Goal: Transaction & Acquisition: Book appointment/travel/reservation

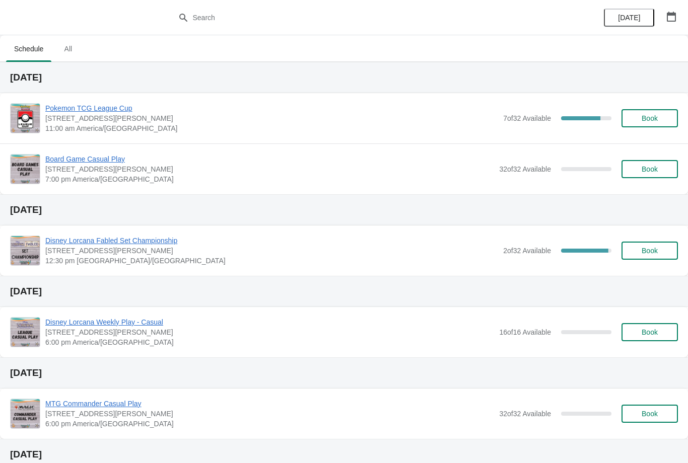
click at [641, 126] on button "Book" at bounding box center [649, 118] width 56 height 18
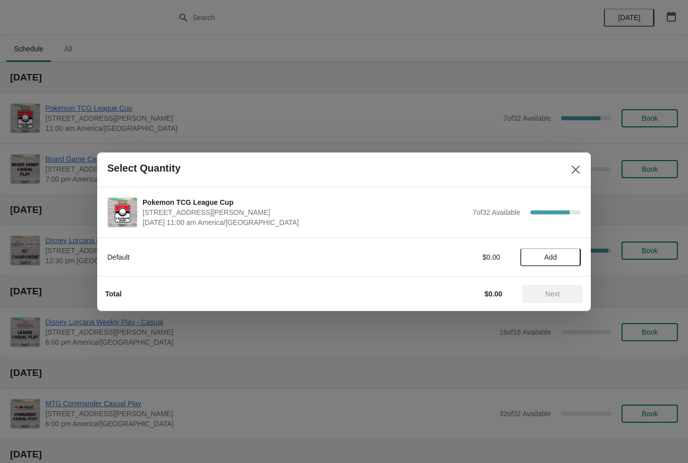
click at [550, 264] on button "Add" at bounding box center [550, 257] width 60 height 18
click at [555, 297] on span "Next" at bounding box center [552, 294] width 15 height 8
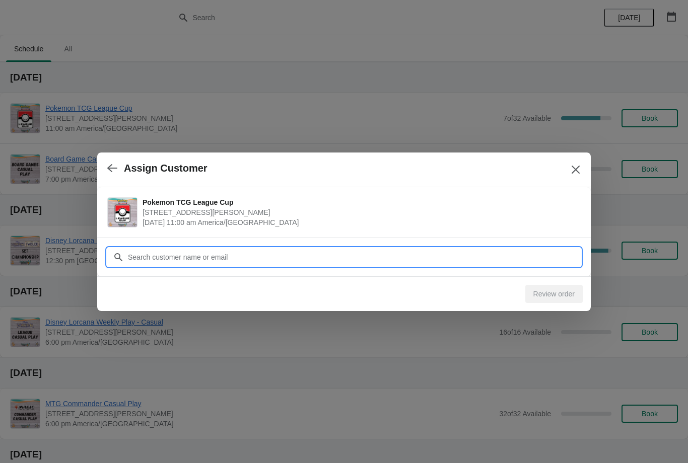
click at [458, 260] on input "Customer" at bounding box center [353, 257] width 453 height 18
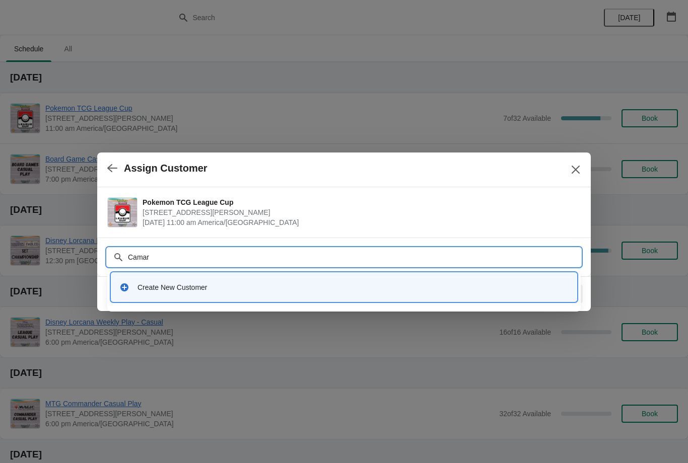
type input "Camari"
click at [168, 288] on div "Create New Customer" at bounding box center [352, 287] width 431 height 10
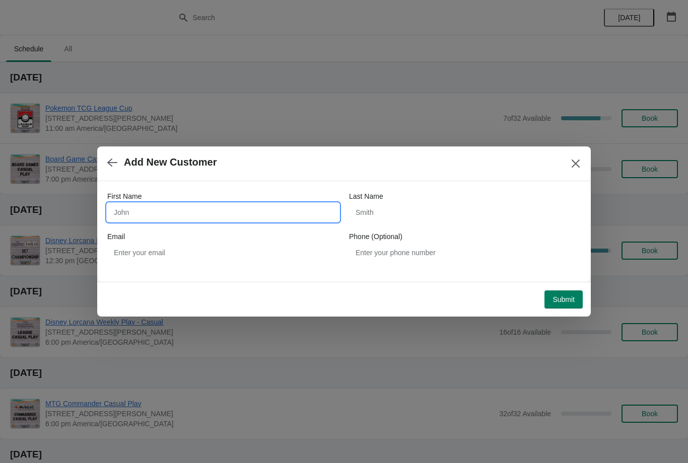
click at [307, 216] on input "First Name" at bounding box center [223, 212] width 232 height 18
type input "Camari"
click at [432, 210] on input "Last Name" at bounding box center [465, 212] width 232 height 18
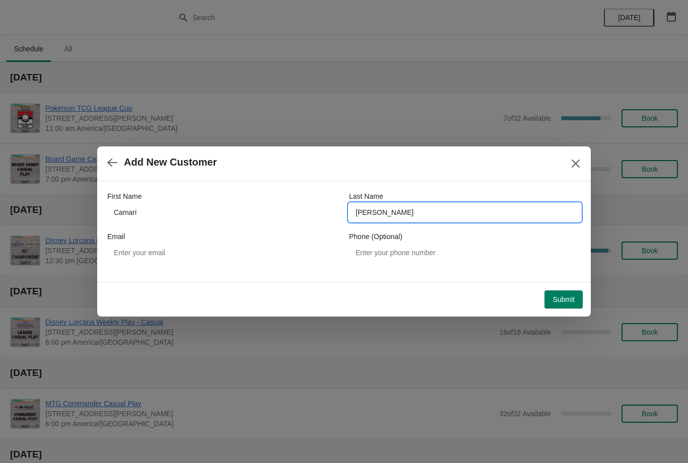
type input "Taylor"
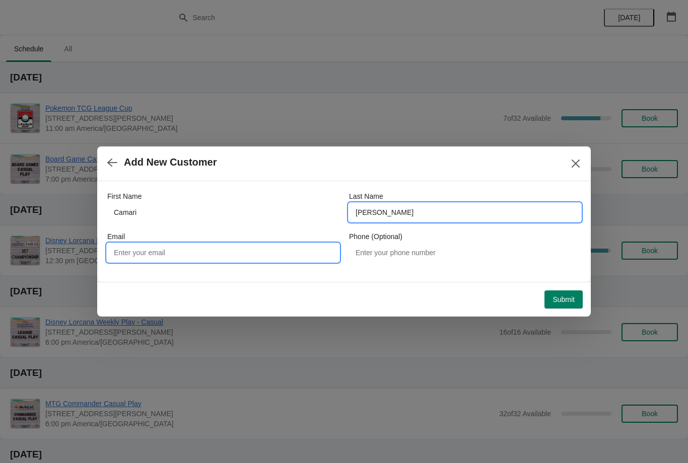
click at [278, 252] on input "Email" at bounding box center [223, 253] width 232 height 18
type input "C"
type input "camarimari@icloud.com"
click at [565, 302] on span "Submit" at bounding box center [563, 300] width 22 height 8
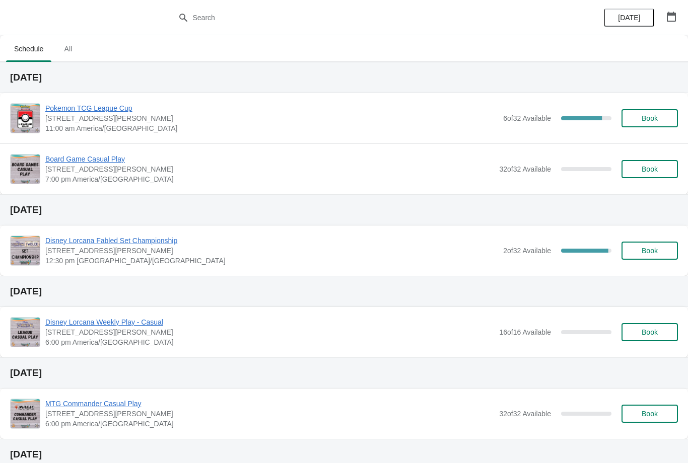
click at [653, 117] on span "Book" at bounding box center [650, 118] width 16 height 8
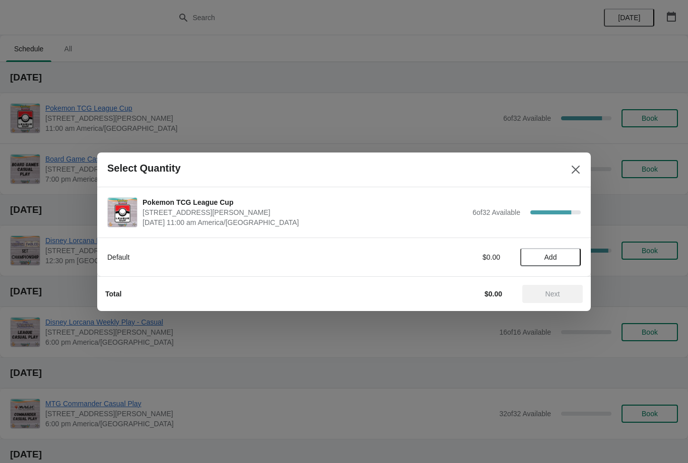
click at [552, 261] on span "Add" at bounding box center [550, 257] width 13 height 8
click at [560, 293] on span "Next" at bounding box center [552, 294] width 44 height 8
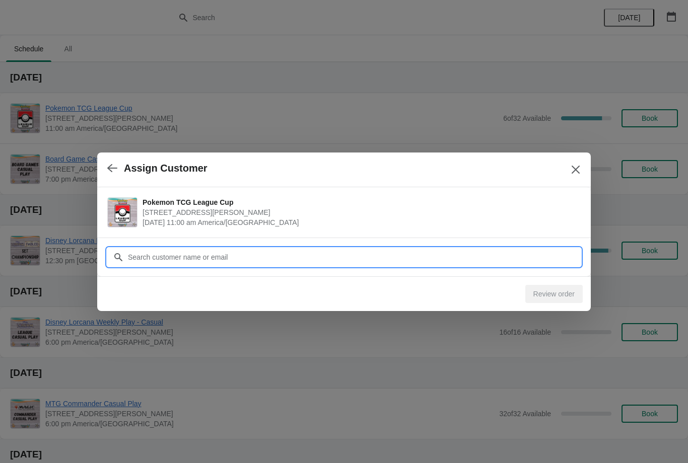
click at [408, 251] on input "Customer" at bounding box center [353, 257] width 453 height 18
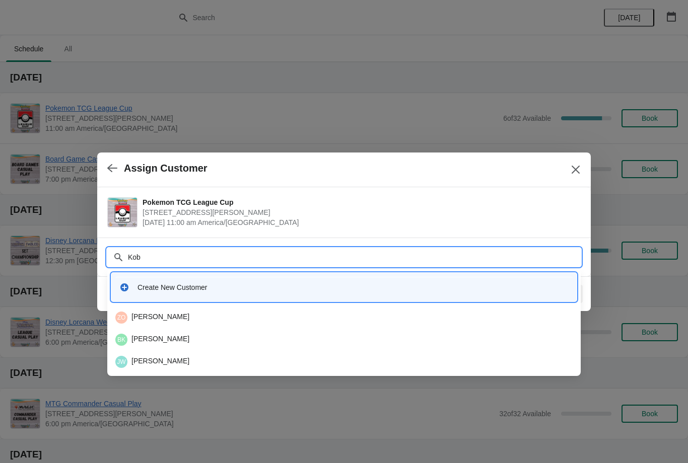
type input "Kobe"
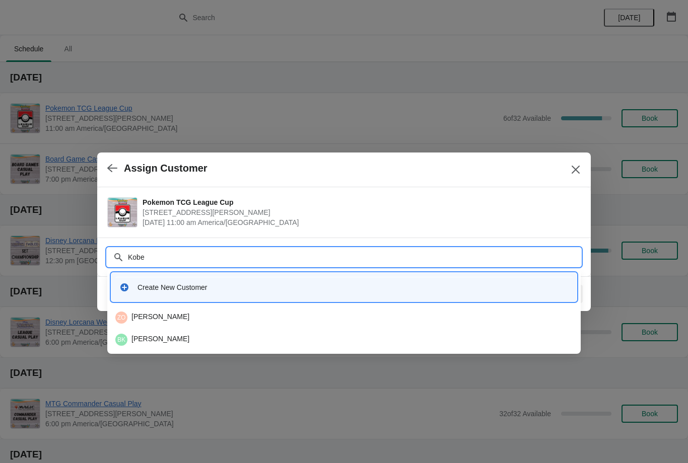
click at [317, 286] on div "Create New Customer" at bounding box center [352, 287] width 431 height 10
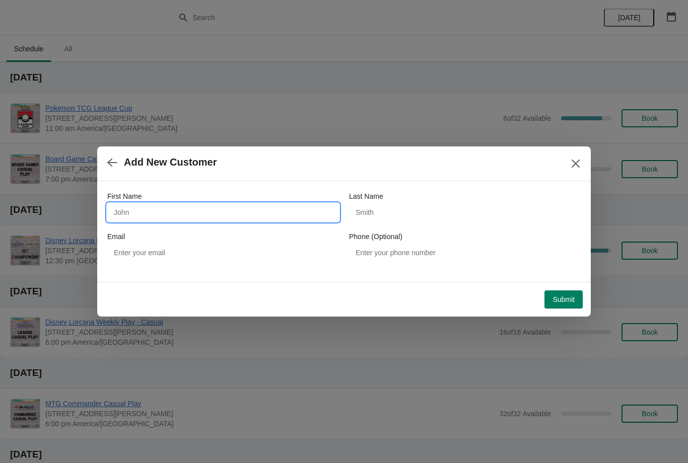
click at [233, 207] on input "First Name" at bounding box center [223, 212] width 232 height 18
type input "Kobe"
click at [464, 205] on input "Last Name" at bounding box center [465, 212] width 232 height 18
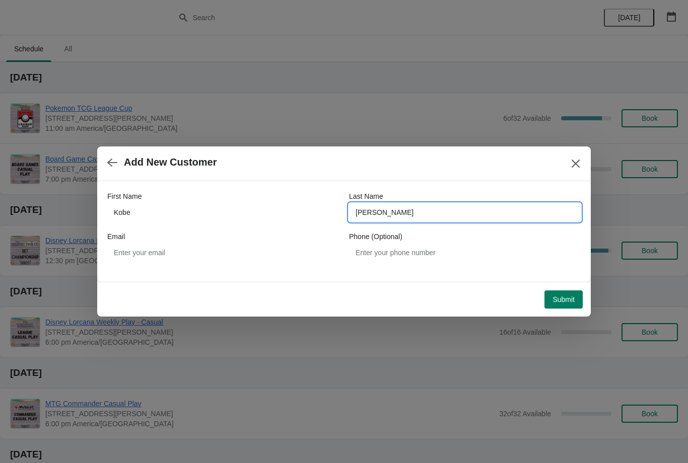
type input "Kruse"
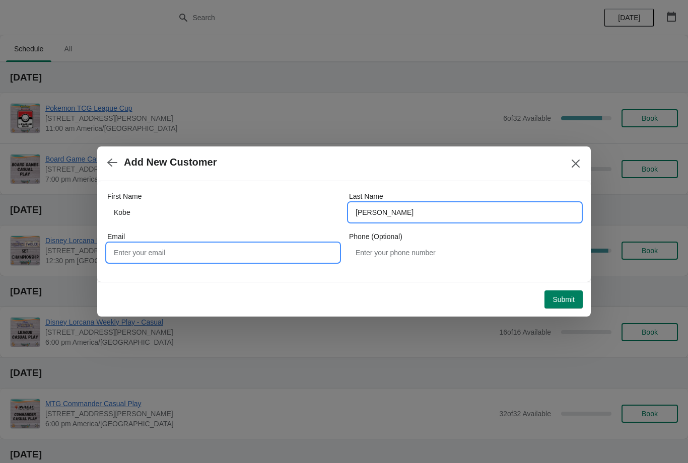
click at [265, 248] on input "Email" at bounding box center [223, 253] width 232 height 18
type input "K"
type input "kobek5624@gmail.com"
click at [573, 302] on span "Submit" at bounding box center [563, 300] width 22 height 8
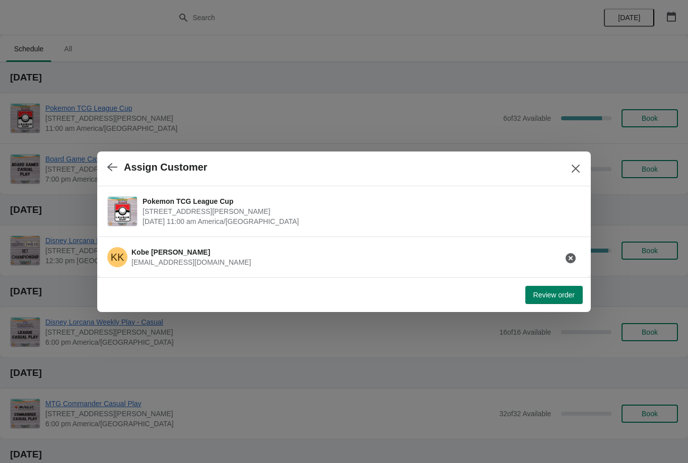
click at [564, 292] on span "Review order" at bounding box center [553, 295] width 41 height 8
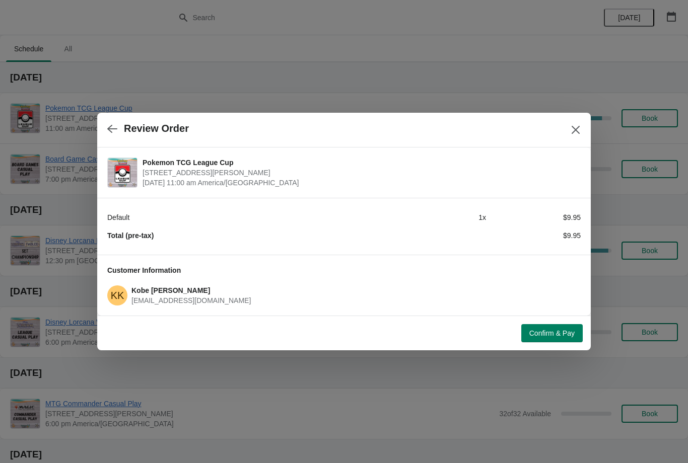
click at [553, 334] on span "Confirm & Pay" at bounding box center [551, 333] width 45 height 8
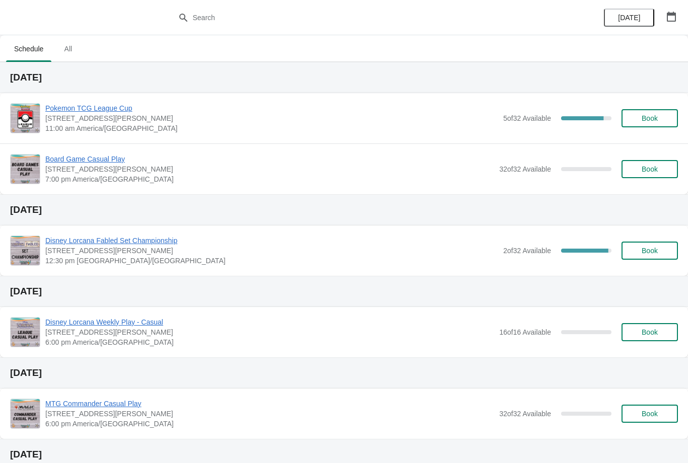
click at [674, 120] on button "Book" at bounding box center [649, 118] width 56 height 18
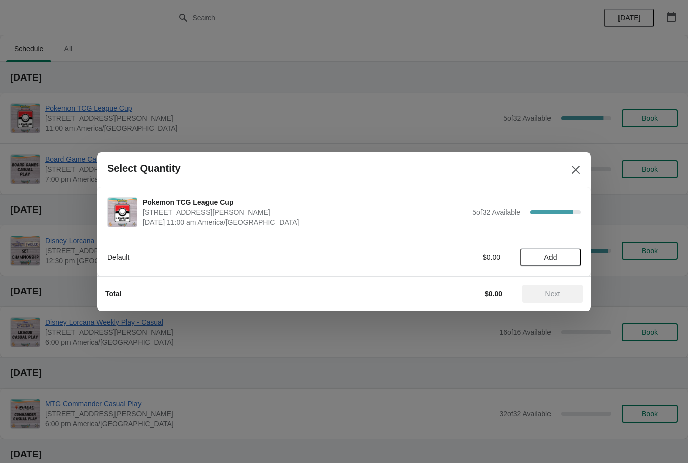
click at [556, 251] on button "Add" at bounding box center [550, 257] width 60 height 18
click at [561, 291] on span "Next" at bounding box center [552, 294] width 44 height 8
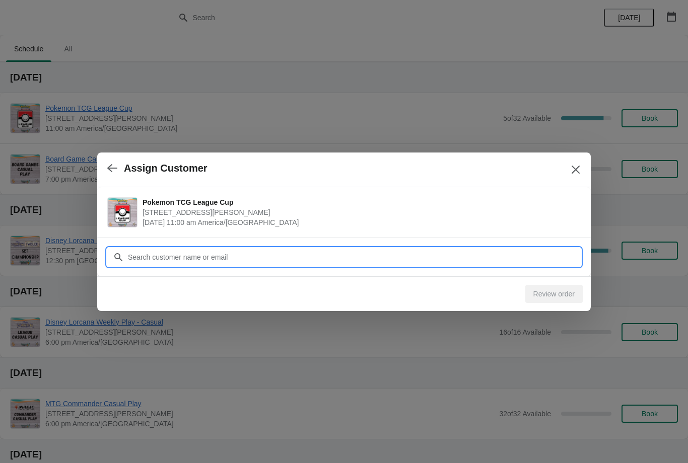
click at [317, 251] on input "Customer" at bounding box center [353, 257] width 453 height 18
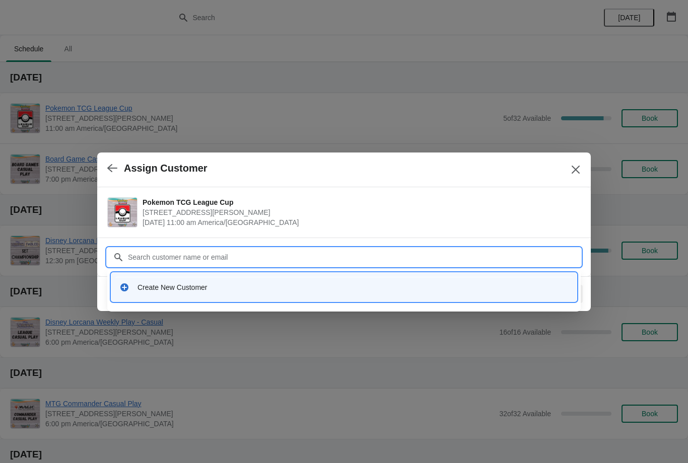
click at [271, 290] on div "Create New Customer" at bounding box center [352, 287] width 431 height 10
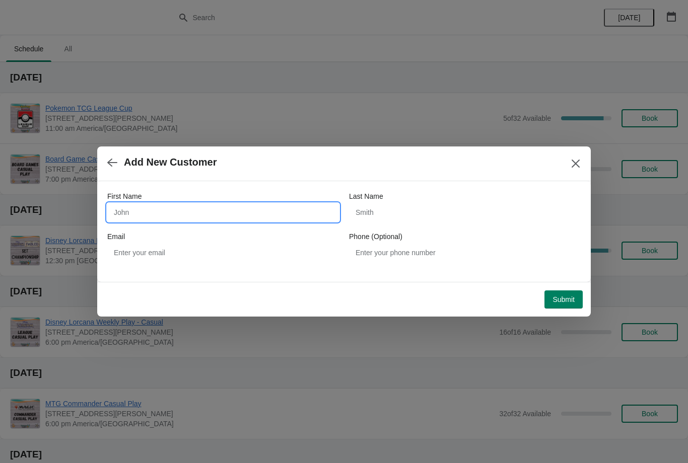
click at [276, 221] on input "First Name" at bounding box center [223, 212] width 232 height 18
type input "Anson"
click at [450, 206] on input "Last Name" at bounding box center [465, 212] width 232 height 18
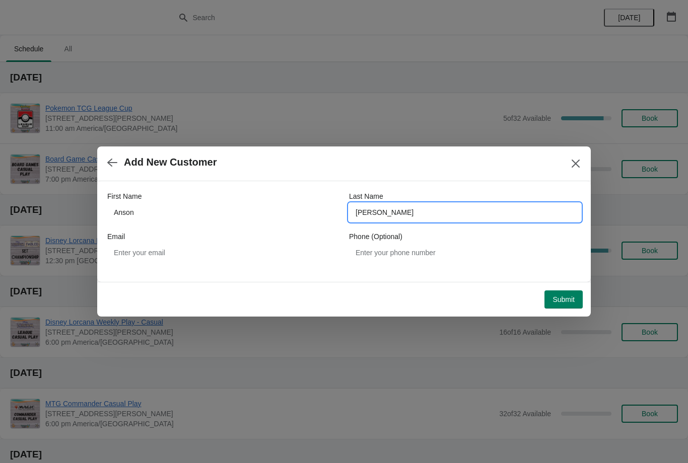
type input "Adams"
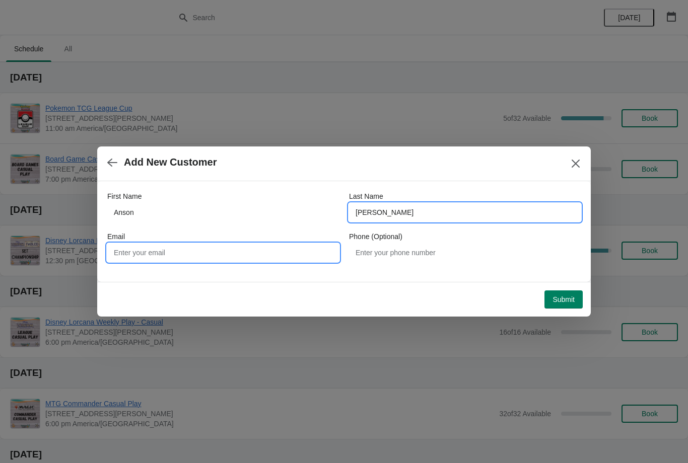
click at [291, 260] on input "Email" at bounding box center [223, 253] width 232 height 18
type input "ansonalufkin@gmail.com"
click at [577, 291] on button "Submit" at bounding box center [563, 300] width 38 height 18
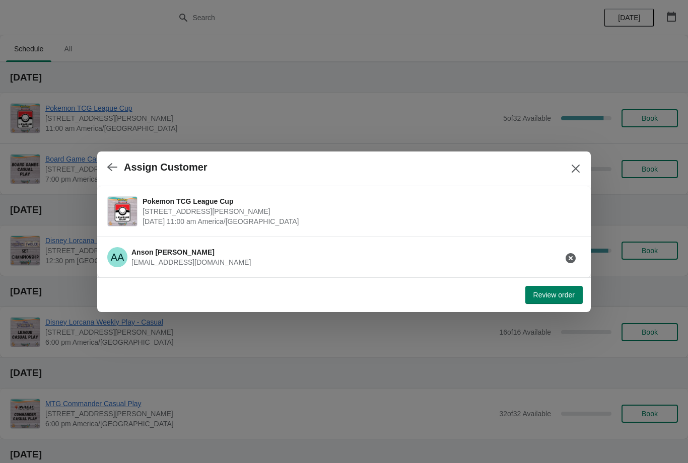
click at [557, 295] on span "Review order" at bounding box center [553, 295] width 41 height 8
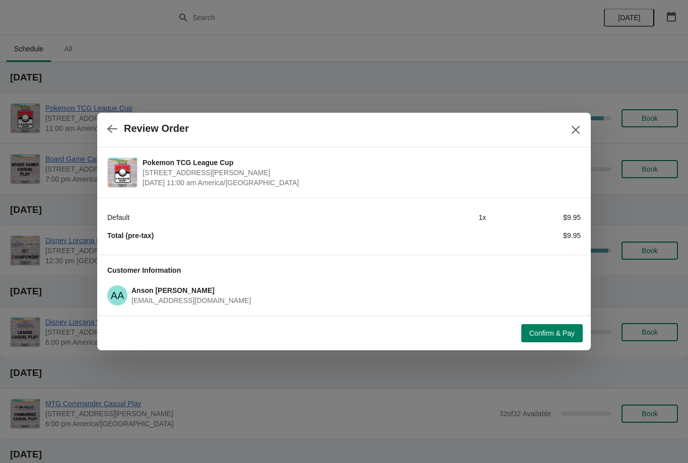
click at [550, 335] on span "Confirm & Pay" at bounding box center [551, 333] width 45 height 8
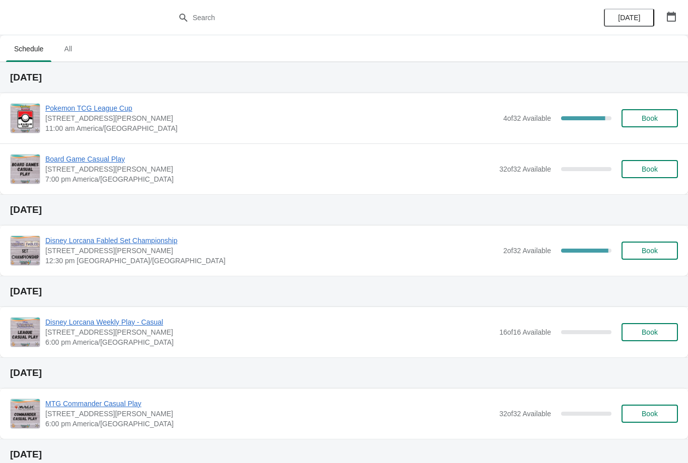
click at [118, 112] on span "Pokemon TCG League Cup" at bounding box center [271, 108] width 453 height 10
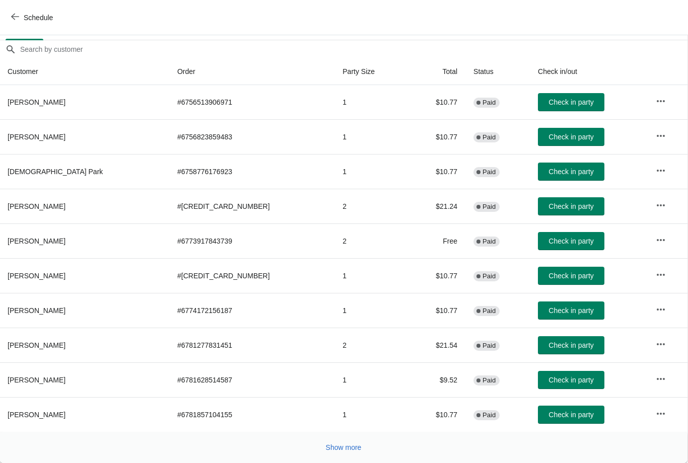
scroll to position [82, 1]
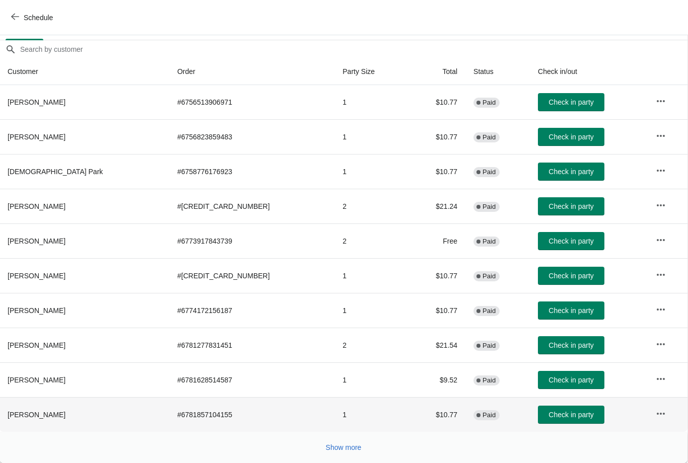
click at [548, 415] on span "Check in party" at bounding box center [570, 415] width 45 height 8
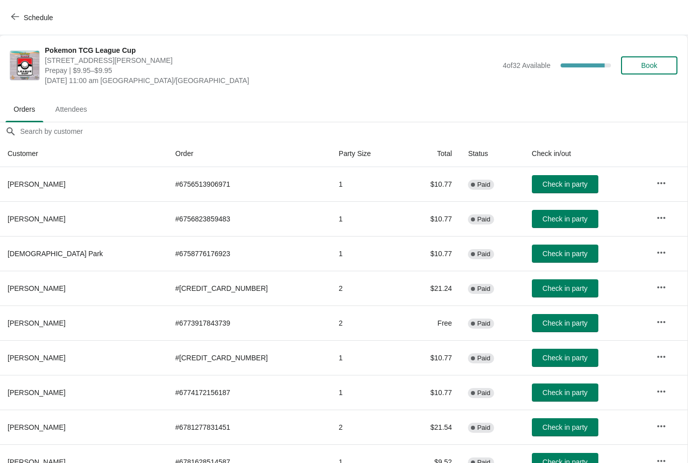
scroll to position [0, 1]
click at [68, 108] on span "Attendees" at bounding box center [71, 109] width 48 height 18
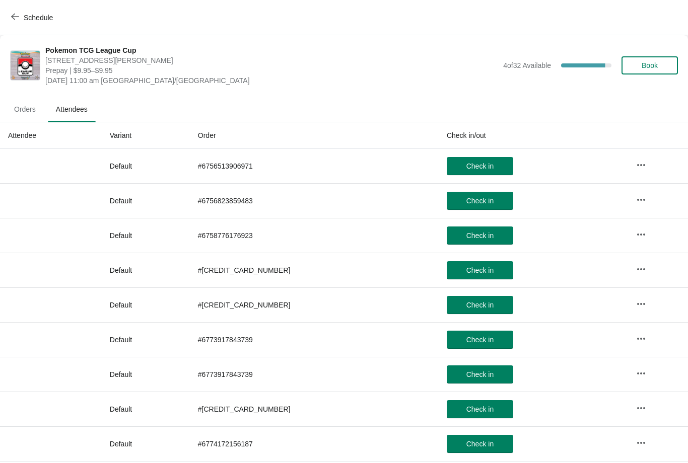
scroll to position [0, 0]
click at [17, 111] on span "Orders" at bounding box center [25, 109] width 38 height 18
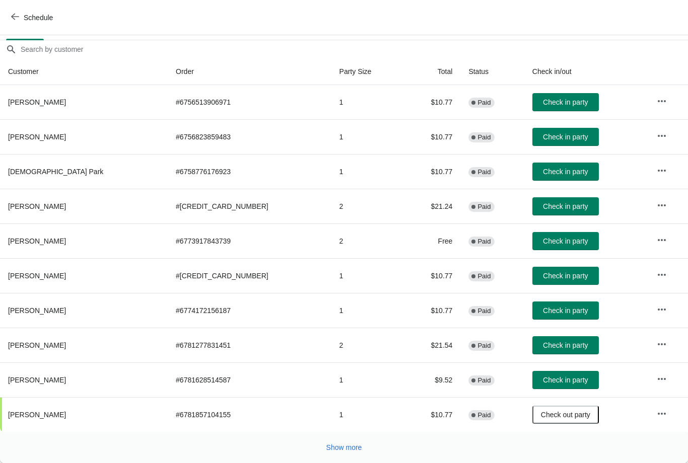
scroll to position [82, 0]
click at [346, 444] on span "Show more" at bounding box center [344, 448] width 36 height 8
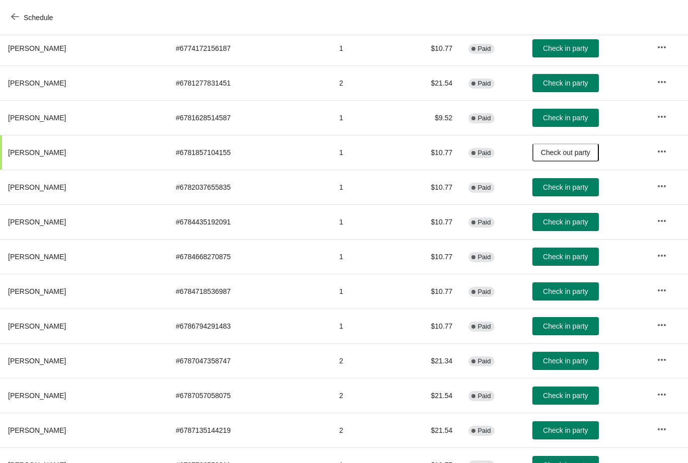
scroll to position [339, 0]
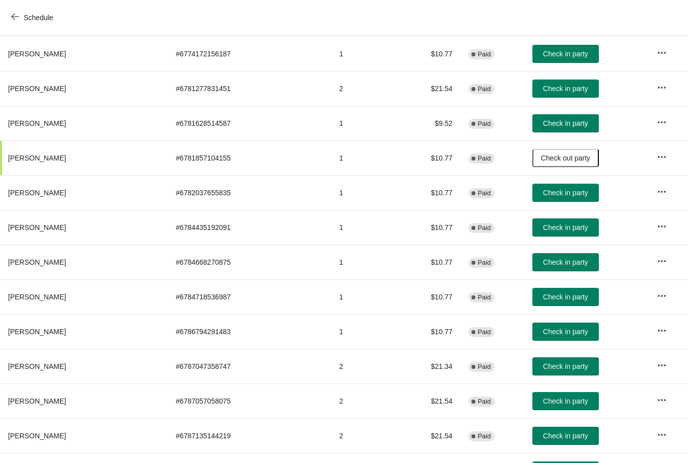
click at [543, 299] on span "Check in party" at bounding box center [565, 297] width 45 height 8
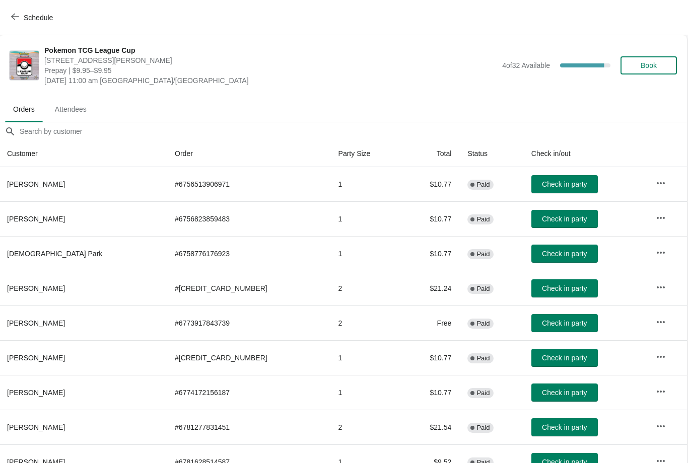
scroll to position [0, 1]
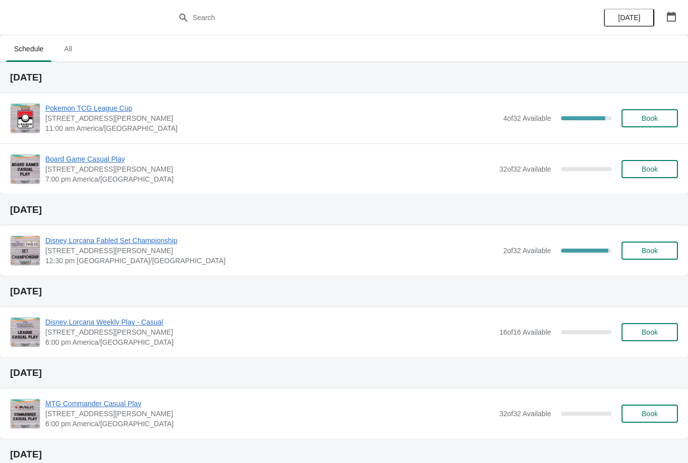
click at [96, 110] on span "Pokemon TCG League Cup" at bounding box center [271, 108] width 453 height 10
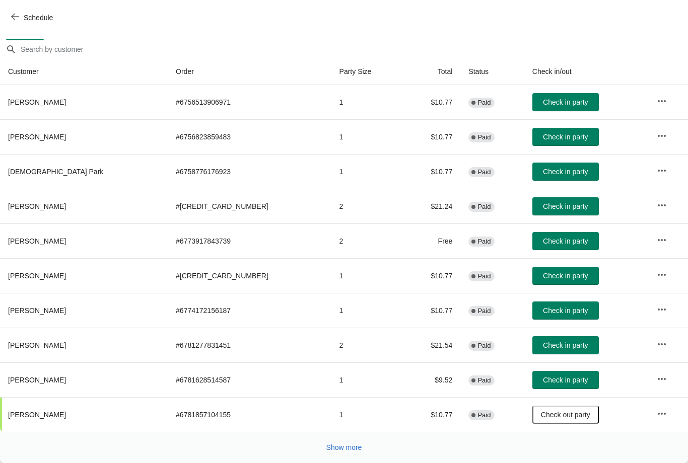
scroll to position [82, 0]
click at [352, 448] on span "Show more" at bounding box center [344, 448] width 36 height 8
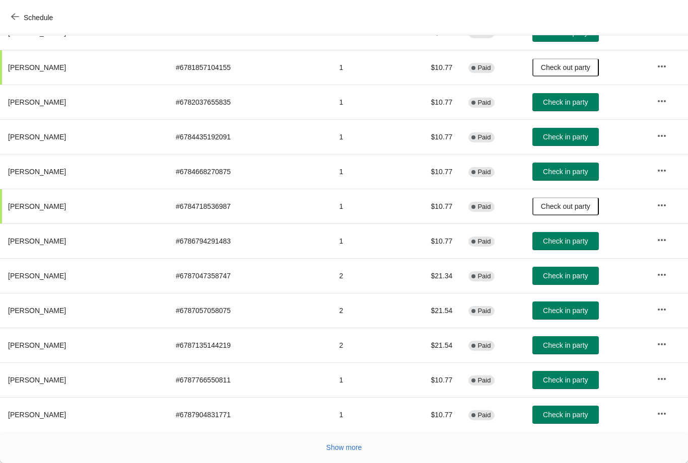
scroll to position [430, 0]
click at [353, 451] on span "Show more" at bounding box center [344, 448] width 36 height 8
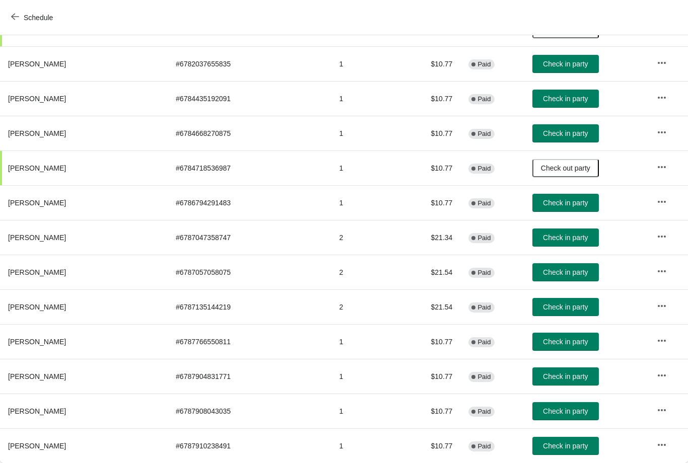
scroll to position [468, 0]
click at [548, 408] on span "Check in party" at bounding box center [565, 411] width 45 height 8
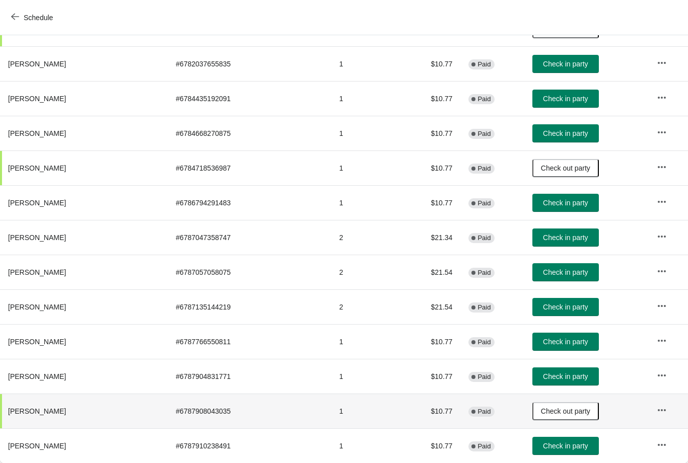
click at [543, 442] on span "Check in party" at bounding box center [565, 446] width 45 height 8
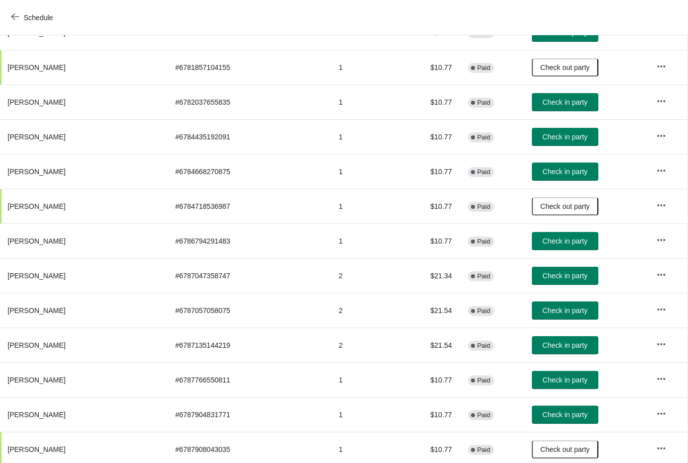
scroll to position [430, 1]
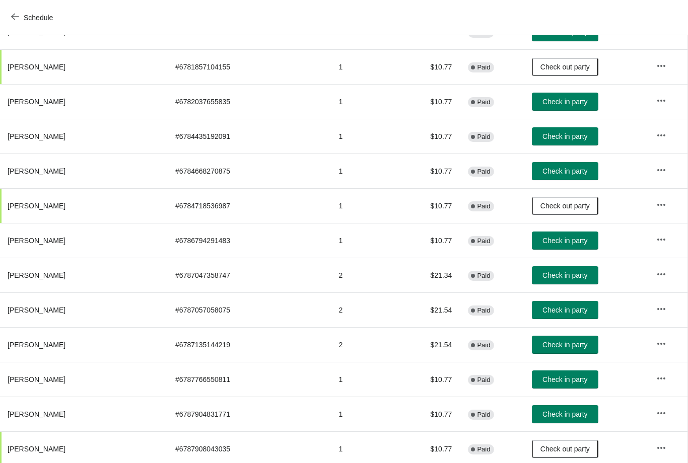
click at [553, 342] on span "Check in party" at bounding box center [564, 345] width 45 height 8
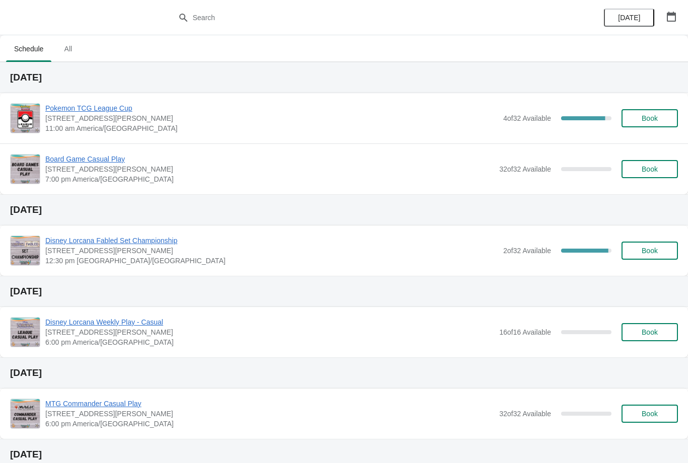
click at [76, 112] on span "Pokemon TCG League Cup" at bounding box center [271, 108] width 453 height 10
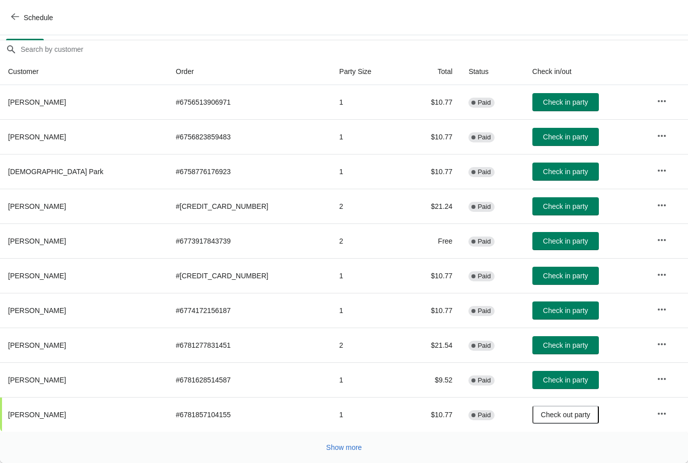
scroll to position [82, 0]
click at [543, 307] on span "Check in party" at bounding box center [565, 311] width 45 height 8
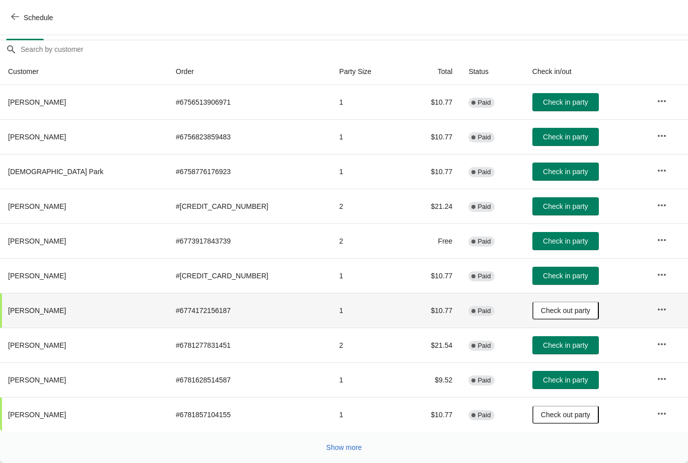
click at [15, 22] on span "button" at bounding box center [15, 18] width 8 height 10
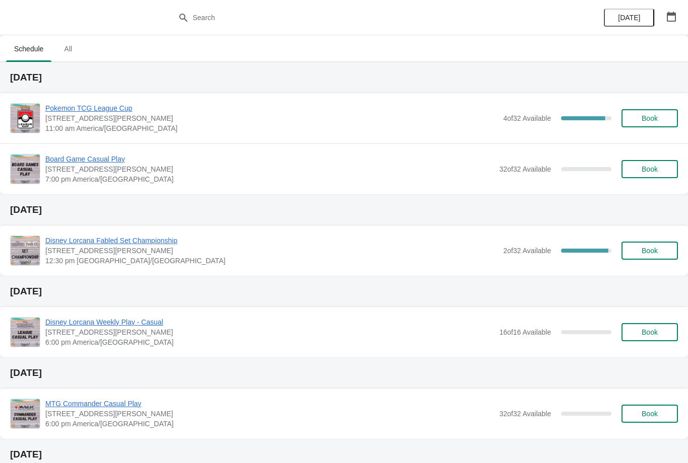
click at [652, 117] on span "Book" at bounding box center [650, 118] width 16 height 8
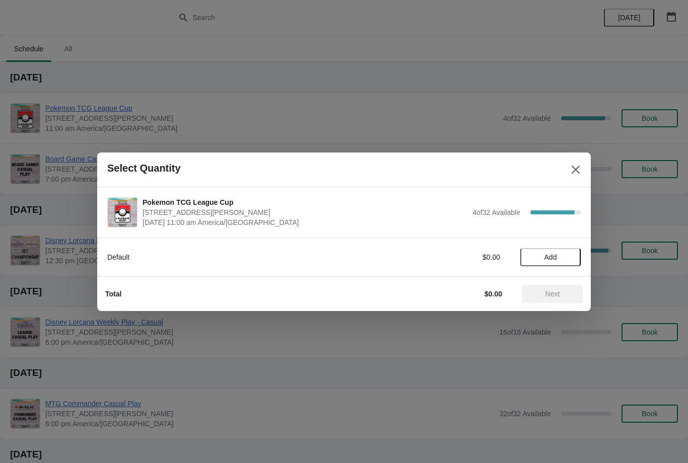
click at [550, 252] on button "Add" at bounding box center [550, 257] width 60 height 18
click at [558, 298] on span "Next" at bounding box center [552, 294] width 15 height 8
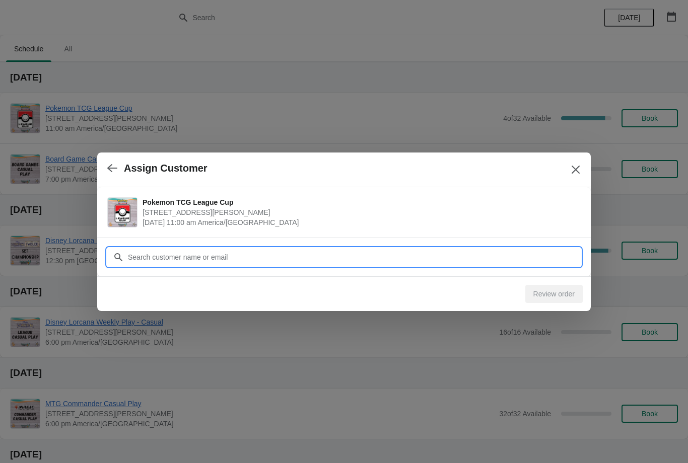
click at [402, 252] on input "Customer" at bounding box center [353, 257] width 453 height 18
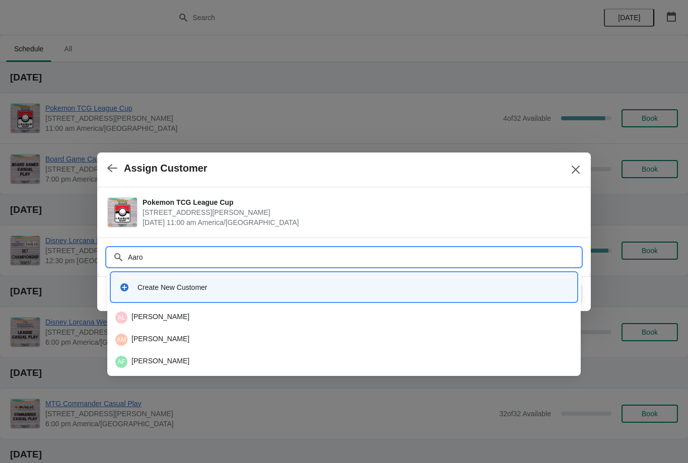
type input "Aaron"
click at [143, 342] on div "AM Aaron Maya" at bounding box center [343, 340] width 457 height 12
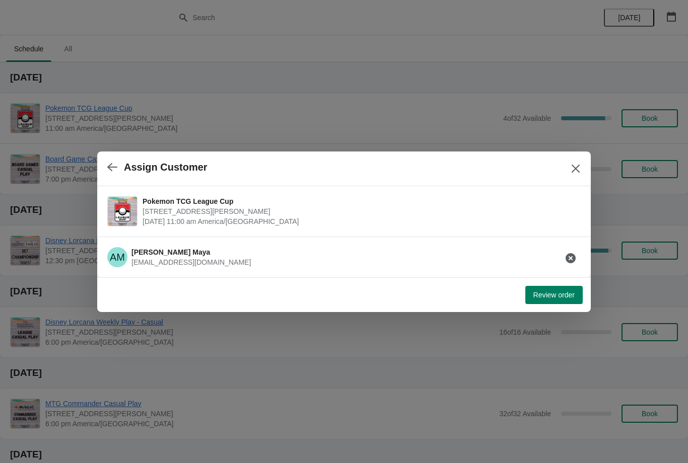
click at [536, 294] on span "Review order" at bounding box center [553, 295] width 41 height 8
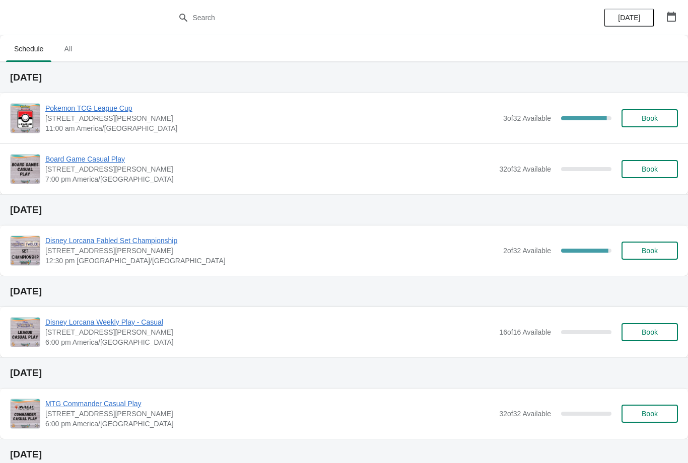
click at [100, 108] on span "Pokemon TCG League Cup" at bounding box center [271, 108] width 453 height 10
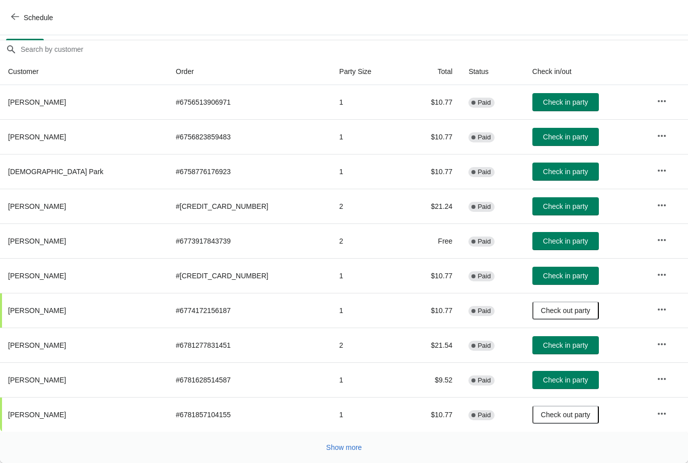
scroll to position [82, 0]
click at [343, 444] on span "Show more" at bounding box center [344, 448] width 36 height 8
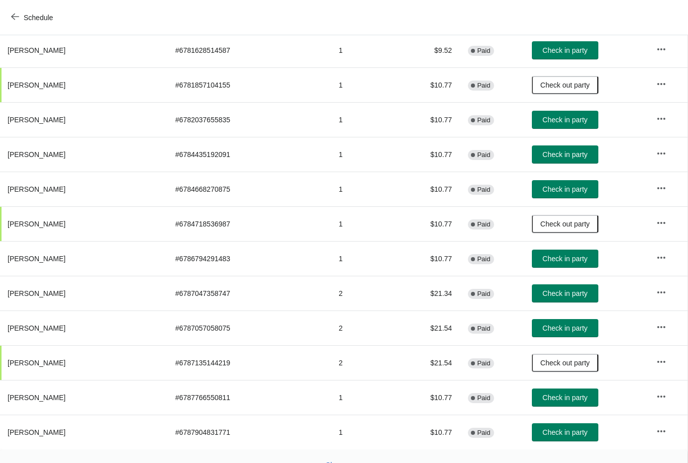
scroll to position [427, 1]
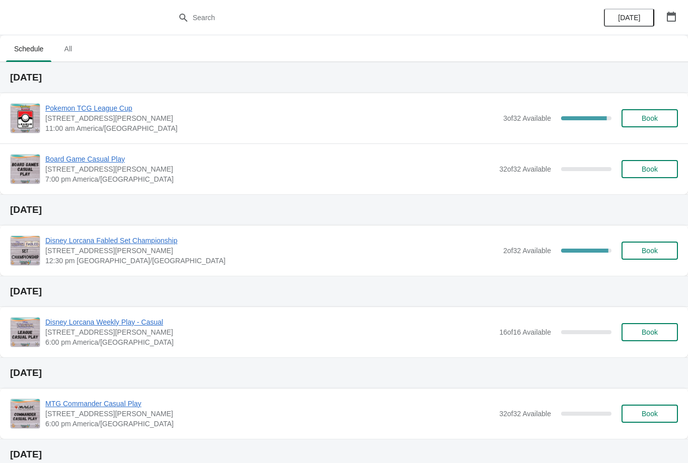
click at [118, 106] on span "Pokemon TCG League Cup" at bounding box center [271, 108] width 453 height 10
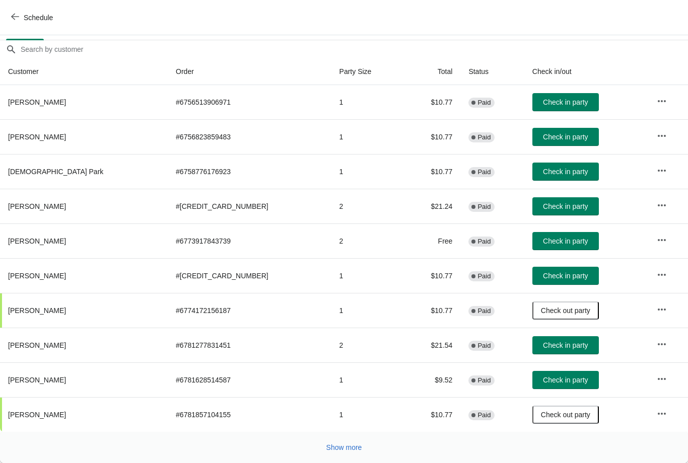
scroll to position [82, 0]
click at [346, 445] on span "Show more" at bounding box center [344, 448] width 36 height 8
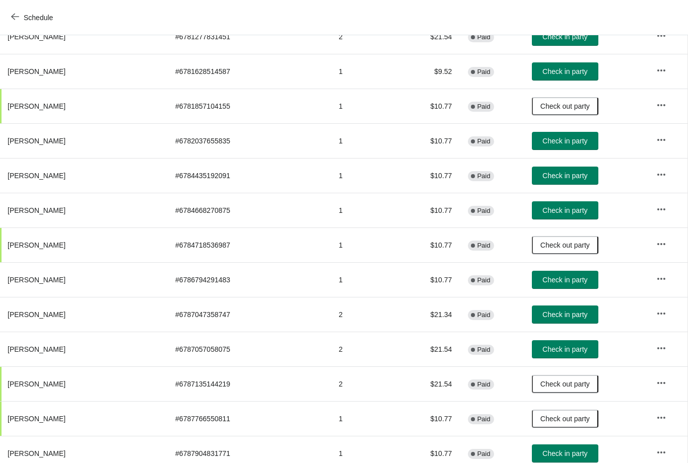
scroll to position [388, 1]
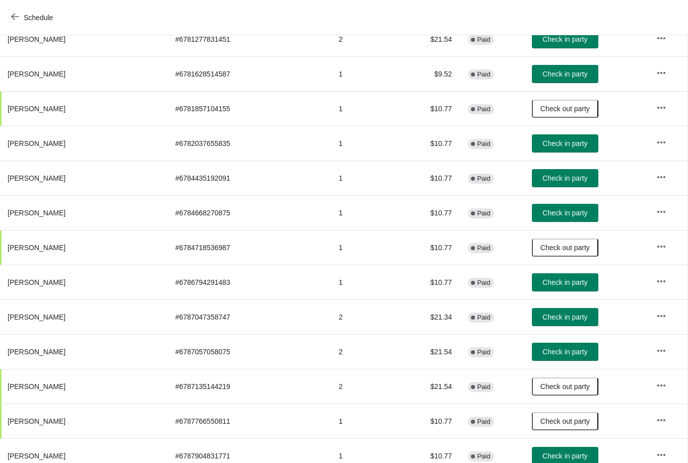
click at [543, 282] on span "Check in party" at bounding box center [564, 282] width 45 height 8
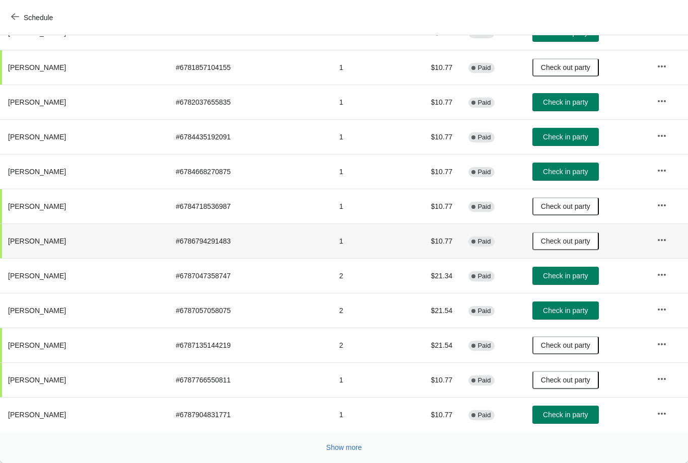
scroll to position [430, 0]
click at [548, 306] on button "Check in party" at bounding box center [565, 311] width 66 height 18
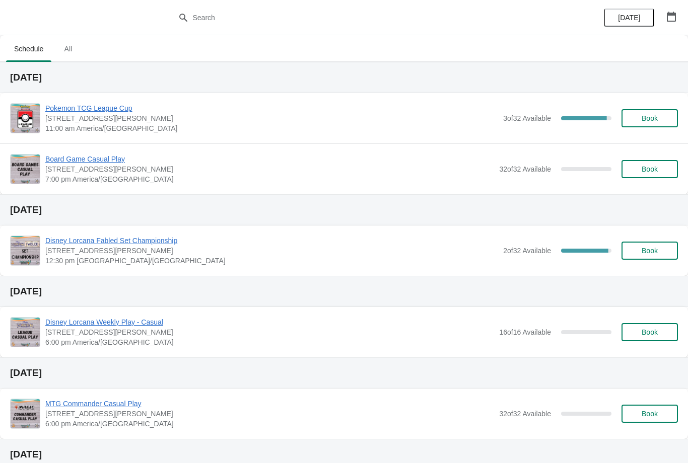
click at [115, 113] on span "Pokemon TCG League Cup" at bounding box center [271, 108] width 453 height 10
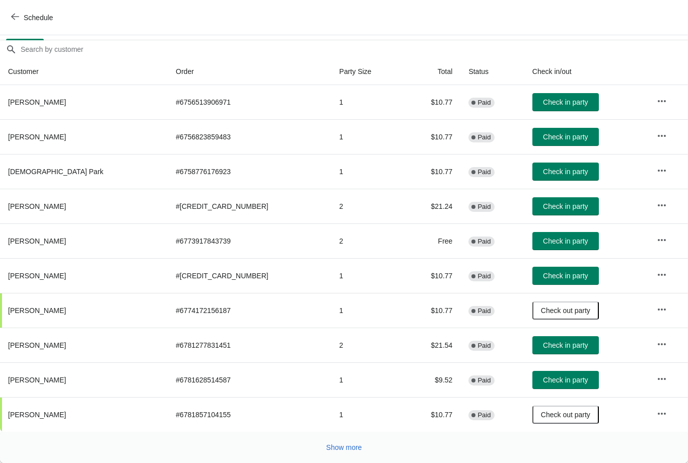
scroll to position [82, 0]
click at [343, 450] on span "Show more" at bounding box center [344, 448] width 36 height 8
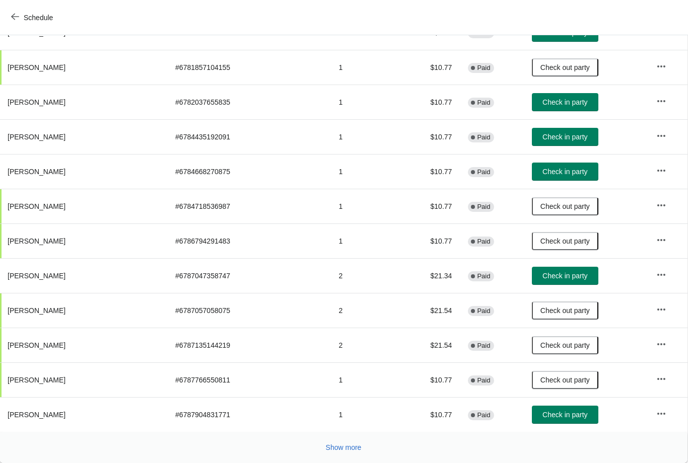
scroll to position [430, 1]
click at [346, 446] on span "Show more" at bounding box center [344, 448] width 36 height 8
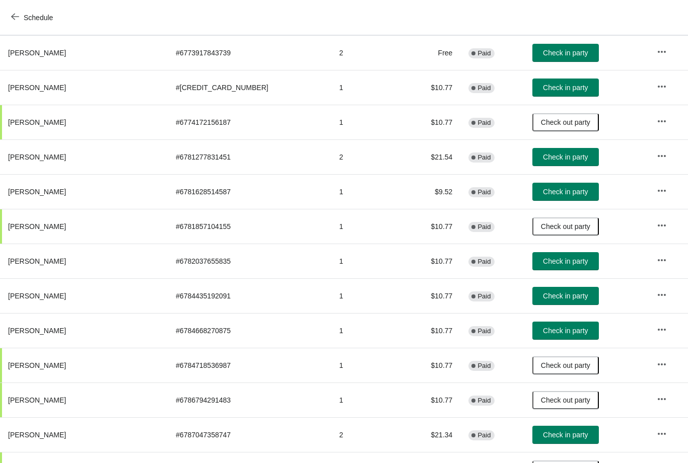
scroll to position [269, 0]
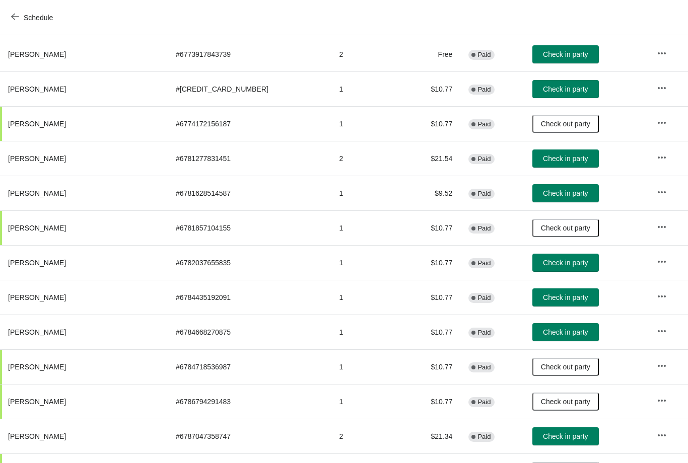
click at [558, 260] on span "Check in party" at bounding box center [565, 263] width 45 height 8
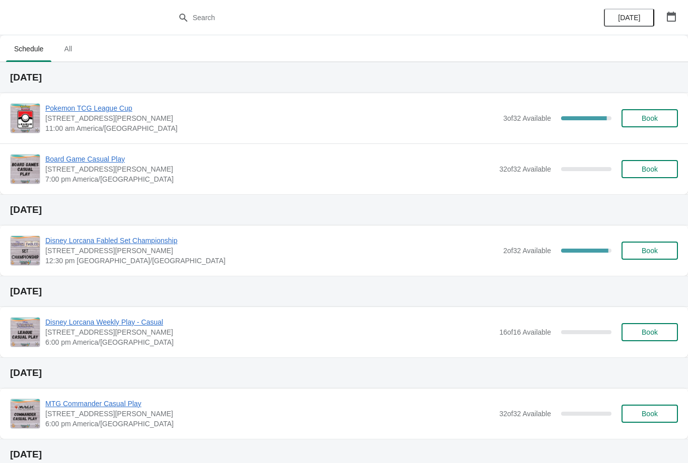
click at [118, 107] on span "Pokemon TCG League Cup" at bounding box center [271, 108] width 453 height 10
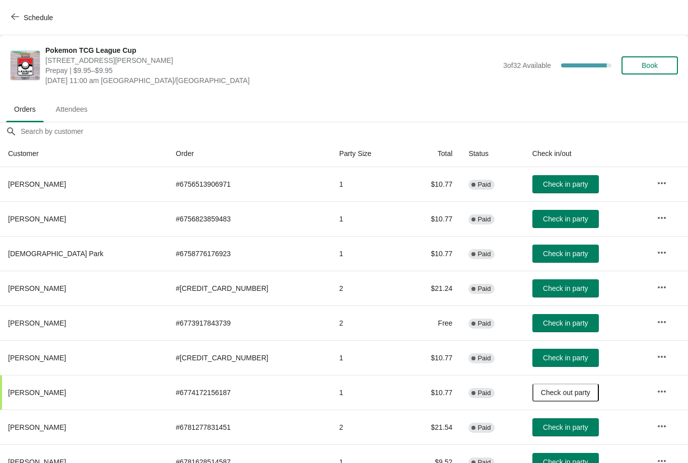
click at [532, 262] on button "Check in party" at bounding box center [565, 254] width 66 height 18
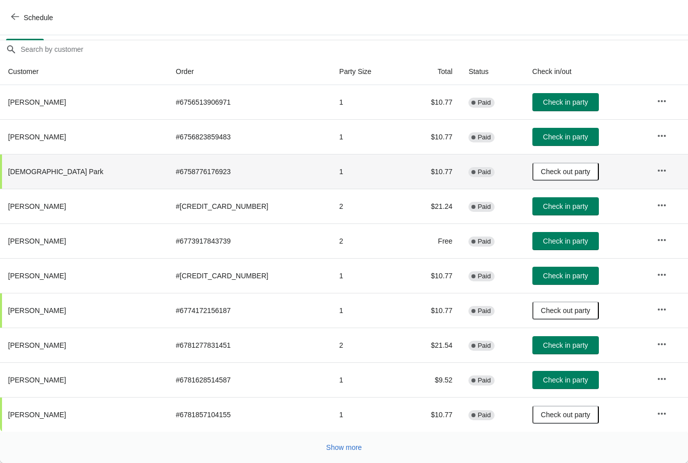
scroll to position [82, 0]
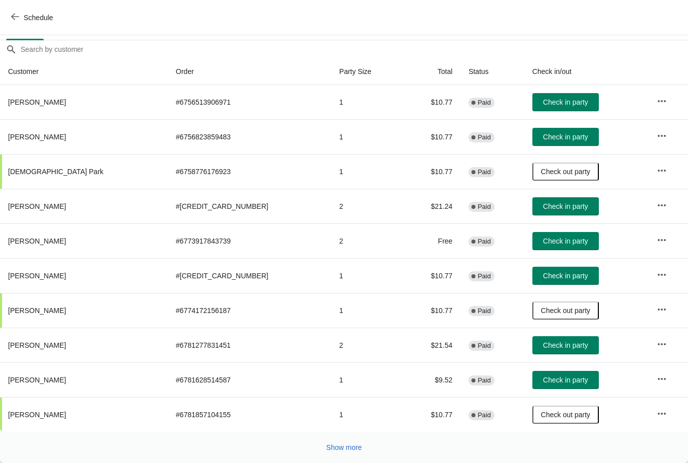
click at [343, 445] on span "Show more" at bounding box center [344, 448] width 36 height 8
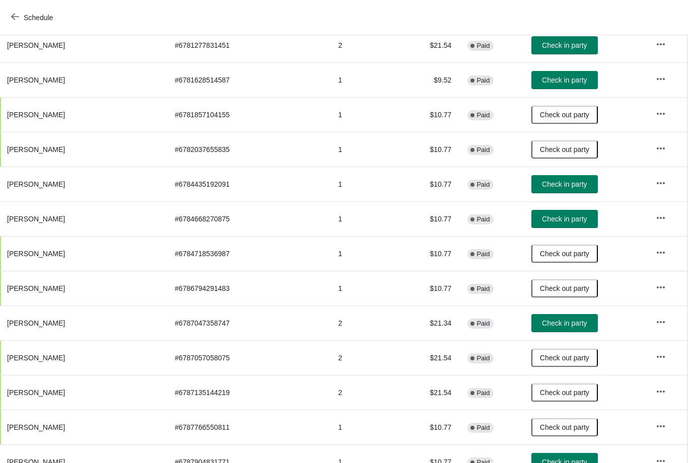
scroll to position [382, 1]
click at [542, 219] on span "Check in party" at bounding box center [564, 219] width 45 height 8
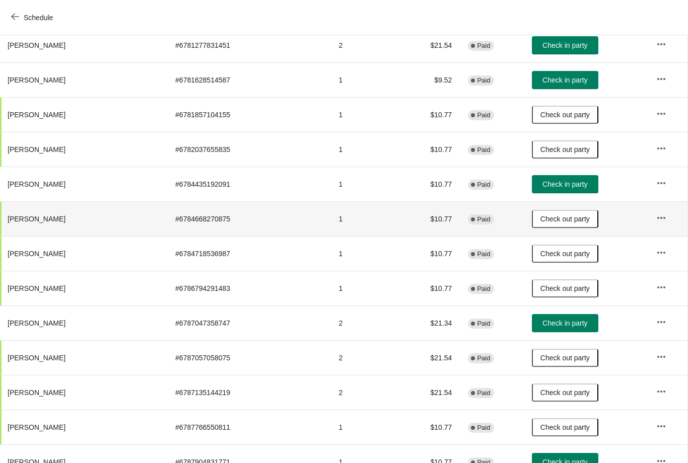
click at [14, 14] on icon "button" at bounding box center [15, 17] width 8 height 8
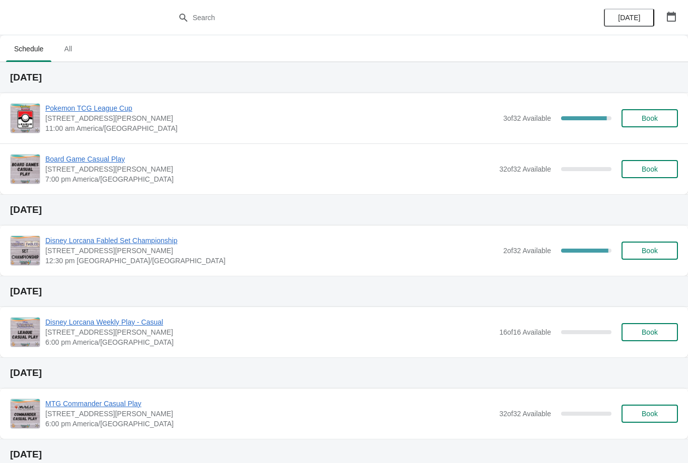
click at [663, 120] on span "Book" at bounding box center [649, 118] width 38 height 8
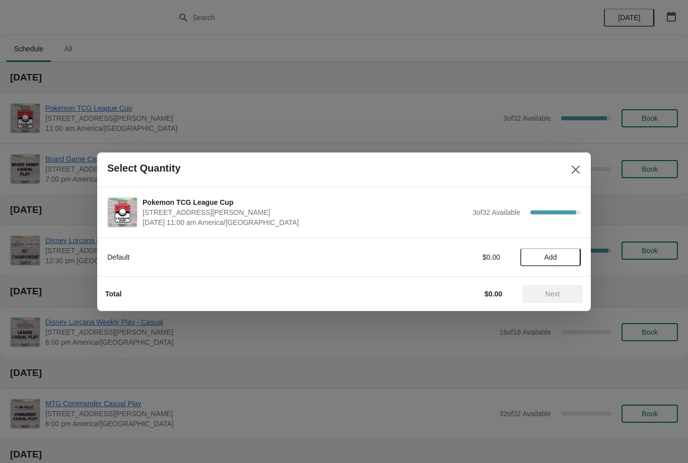
click at [552, 261] on span "Add" at bounding box center [550, 257] width 13 height 8
click at [554, 291] on span "Next" at bounding box center [552, 294] width 15 height 8
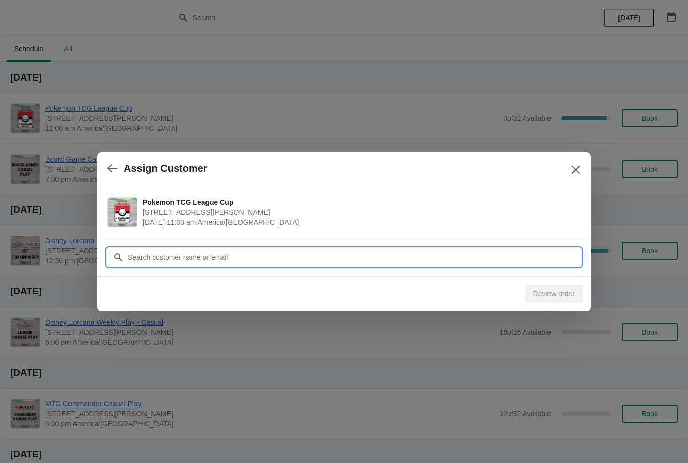
click at [320, 254] on input "Customer" at bounding box center [353, 257] width 453 height 18
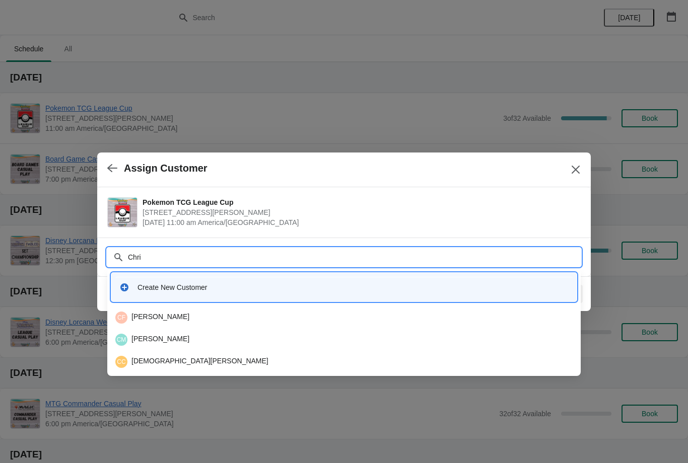
type input "[PERSON_NAME]"
click at [268, 289] on div "Create New Customer" at bounding box center [352, 287] width 431 height 10
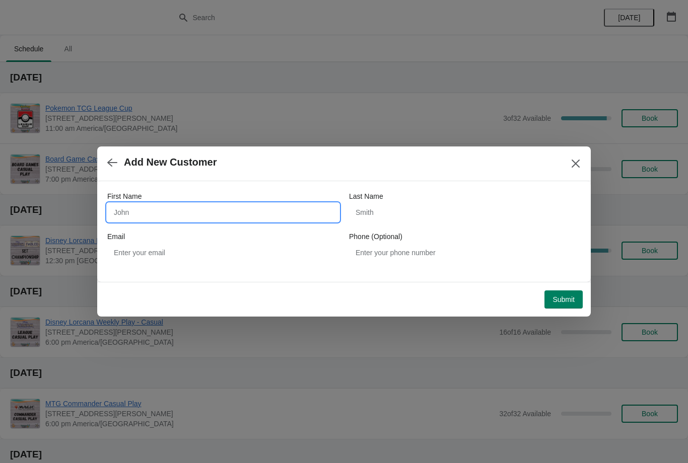
click at [245, 207] on input "First Name" at bounding box center [223, 212] width 232 height 18
click at [417, 215] on input "Last Name" at bounding box center [465, 212] width 232 height 18
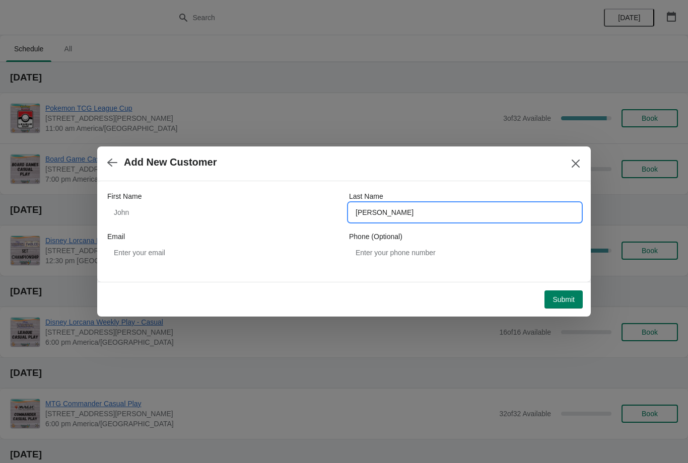
type input "[PERSON_NAME]"
click at [274, 205] on input "First Name" at bounding box center [223, 212] width 232 height 18
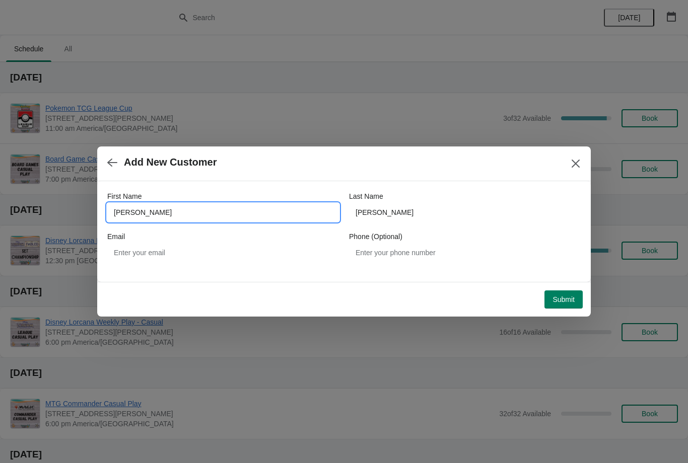
type input "[PERSON_NAME]"
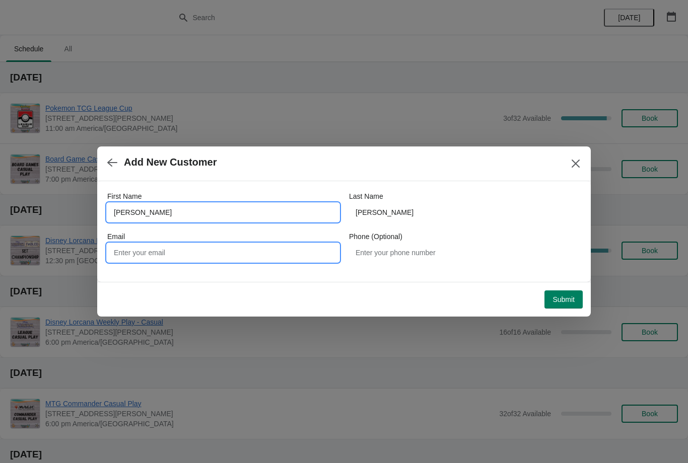
click at [259, 251] on input "Email" at bounding box center [223, 253] width 232 height 18
type input "t.chrisrankel@gmail.com"
click at [562, 300] on span "Submit" at bounding box center [563, 300] width 22 height 8
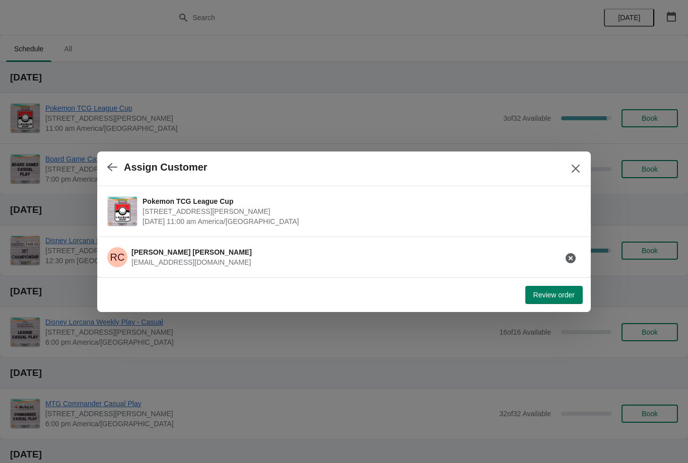
click at [558, 300] on button "Review order" at bounding box center [553, 295] width 57 height 18
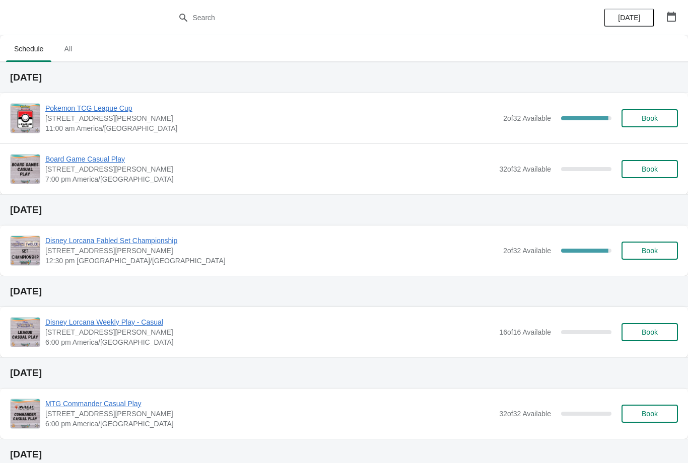
click at [116, 108] on span "Pokemon TCG League Cup" at bounding box center [271, 108] width 453 height 10
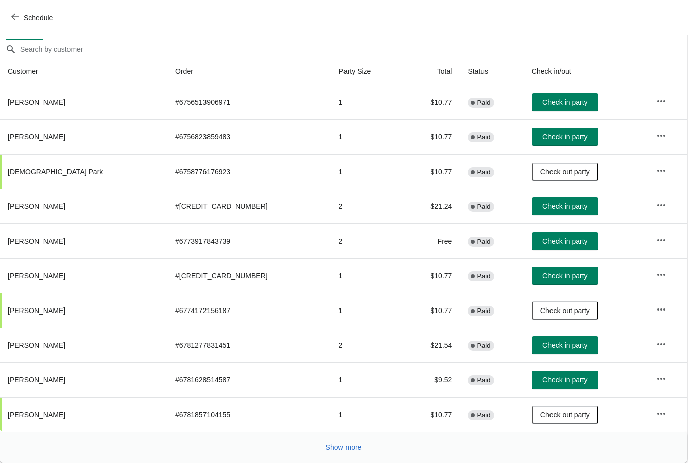
scroll to position [82, 1]
click at [543, 139] on span "Check in party" at bounding box center [564, 137] width 45 height 8
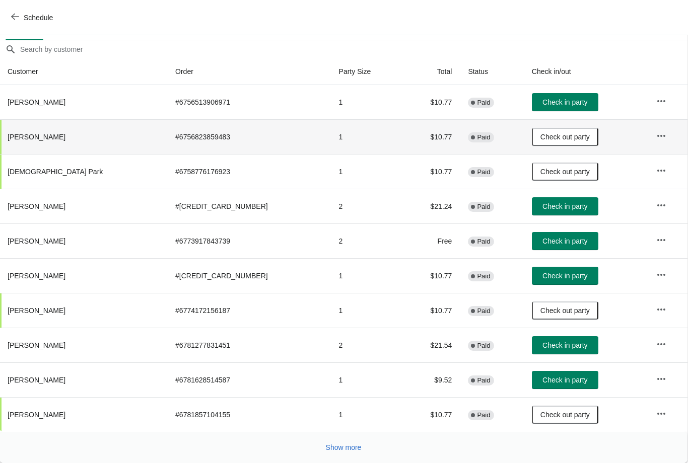
click at [540, 94] on button "Check in party" at bounding box center [565, 102] width 66 height 18
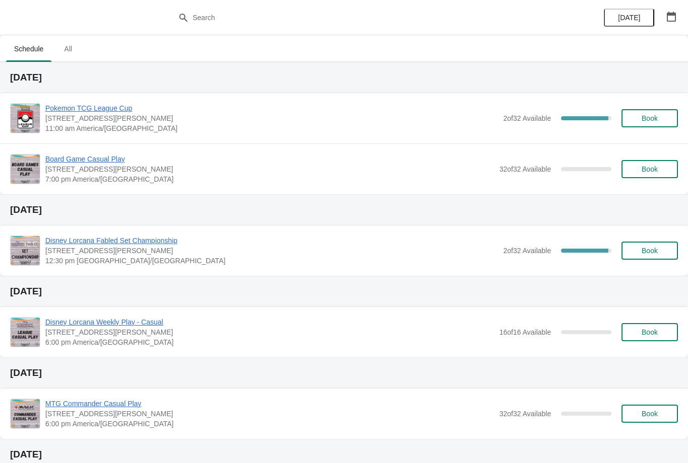
click at [76, 110] on span "Pokemon TCG League Cup" at bounding box center [271, 108] width 453 height 10
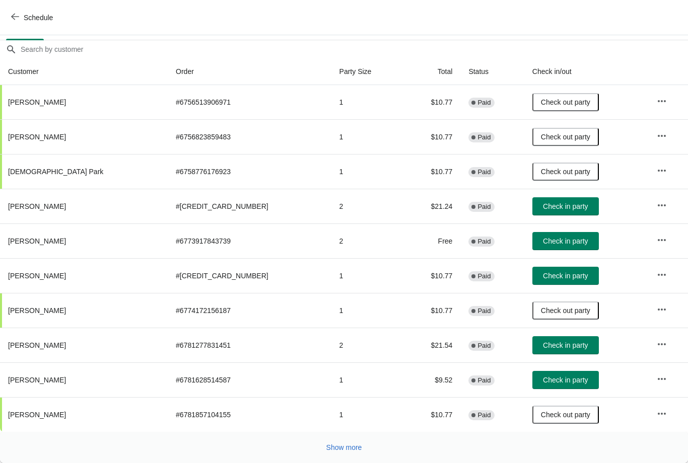
scroll to position [82, 0]
click at [330, 441] on button "Show more" at bounding box center [344, 448] width 44 height 18
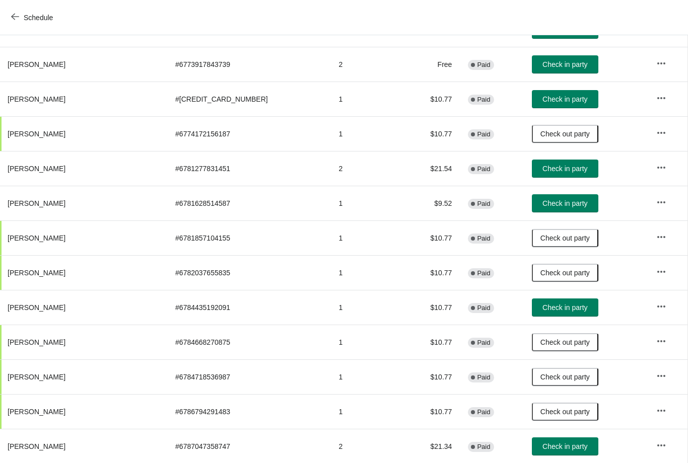
scroll to position [258, 1]
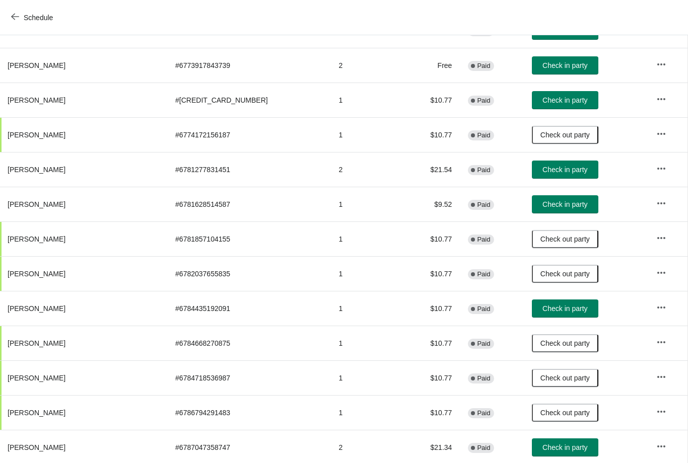
click at [532, 213] on button "Check in party" at bounding box center [565, 204] width 66 height 18
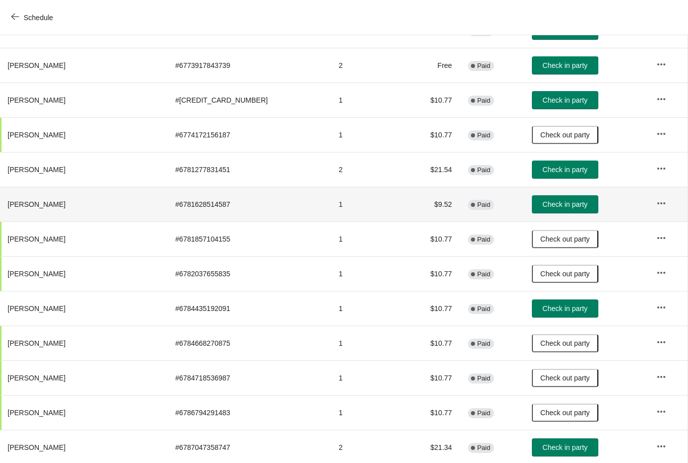
click at [542, 202] on span "Check in party" at bounding box center [564, 204] width 45 height 8
click at [532, 199] on button "Check in party" at bounding box center [565, 204] width 66 height 18
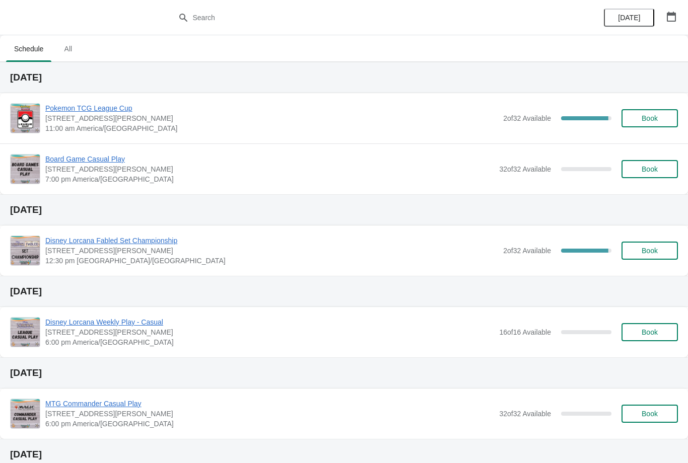
click at [81, 113] on span "Pokemon TCG League Cup" at bounding box center [271, 108] width 453 height 10
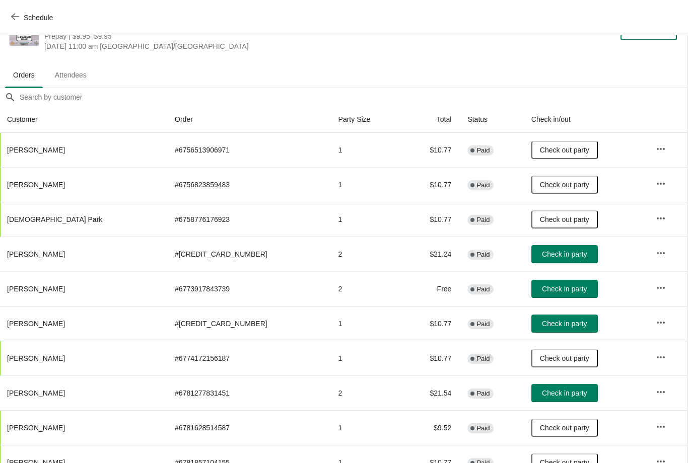
scroll to position [35, 1]
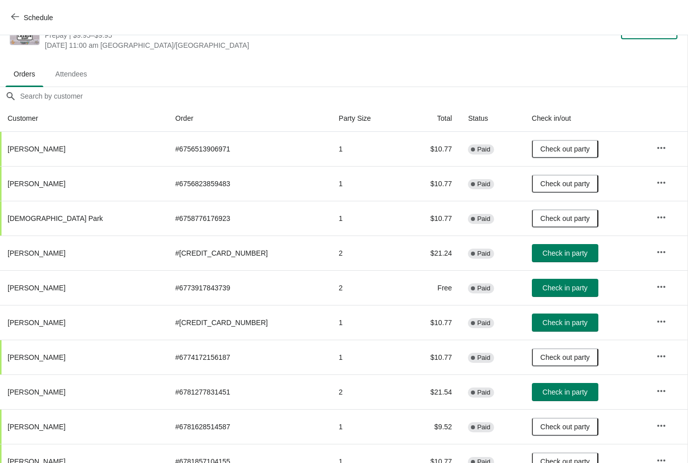
click at [542, 325] on span "Check in party" at bounding box center [564, 323] width 45 height 8
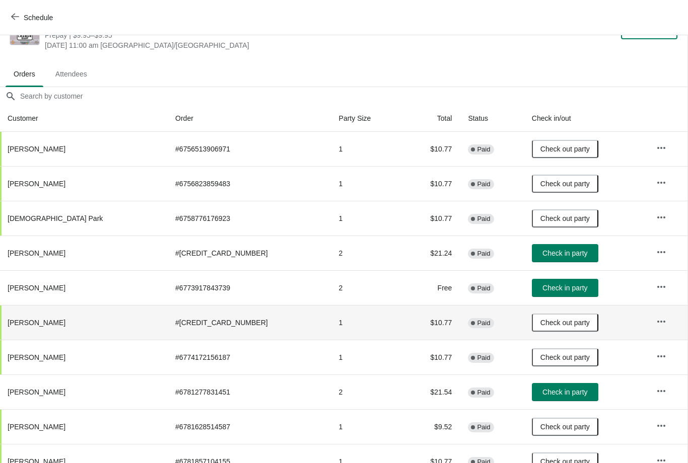
click at [16, 16] on icon "button" at bounding box center [15, 17] width 8 height 8
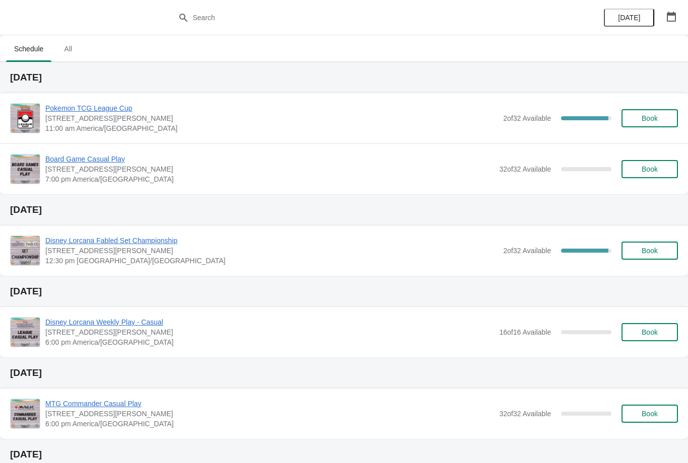
click at [659, 122] on span "Book" at bounding box center [649, 118] width 38 height 8
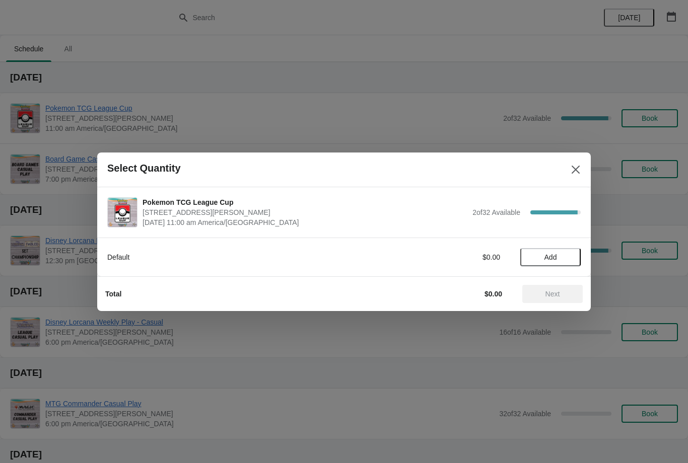
click at [556, 254] on span "Add" at bounding box center [550, 257] width 13 height 8
click at [542, 294] on span "Next" at bounding box center [552, 294] width 44 height 8
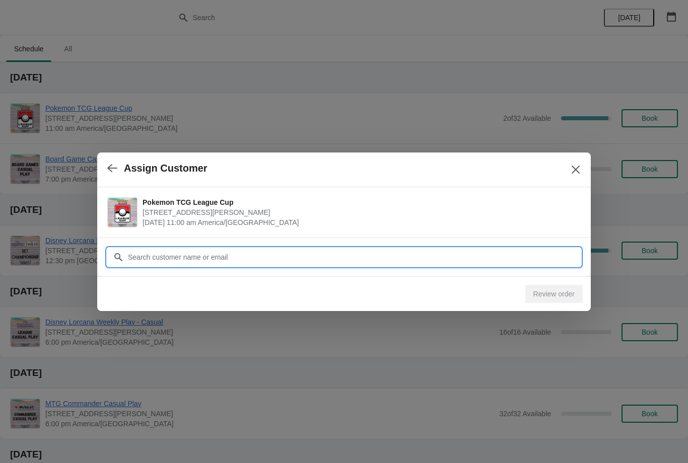
click at [407, 257] on input "Customer" at bounding box center [353, 257] width 453 height 18
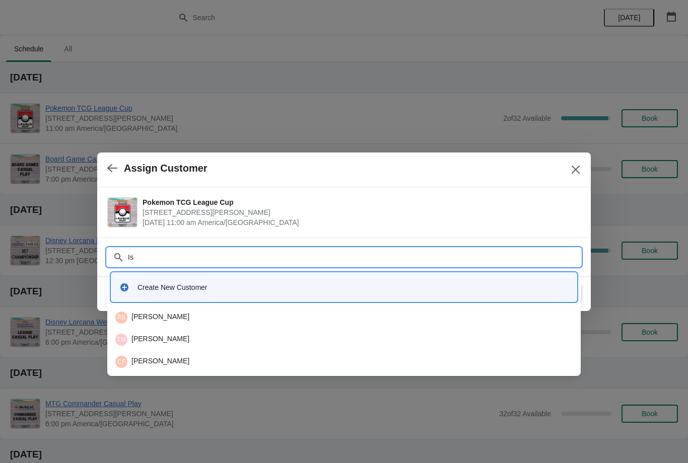
type input "Isa"
click at [362, 286] on div "Create New Customer" at bounding box center [352, 287] width 431 height 10
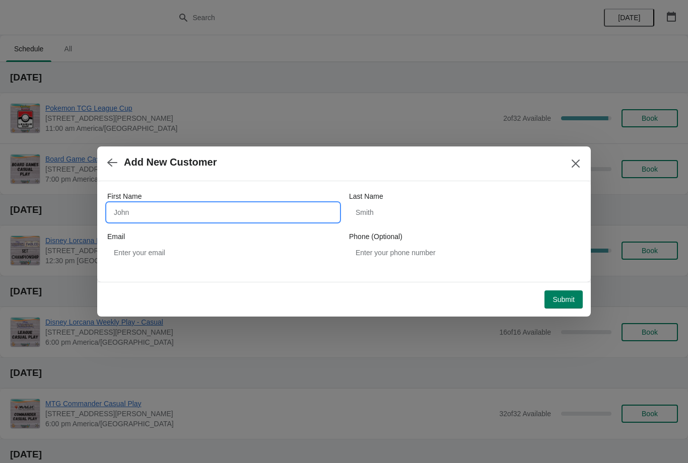
click at [307, 204] on input "First Name" at bounding box center [223, 212] width 232 height 18
type input "Isaac"
click at [420, 216] on input "Last Name" at bounding box center [465, 212] width 232 height 18
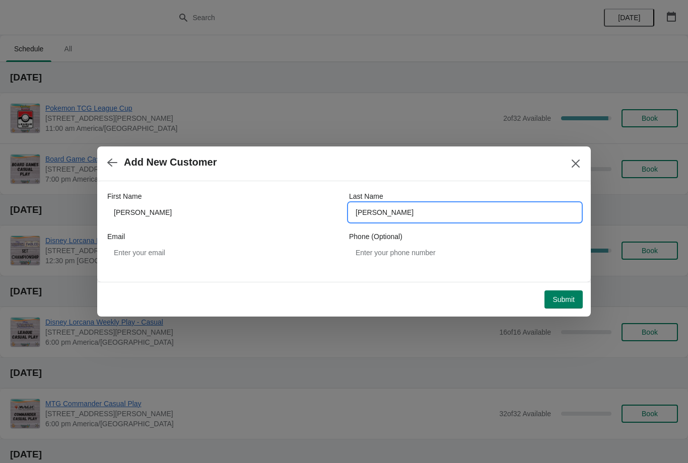
type input "Rodriguez"
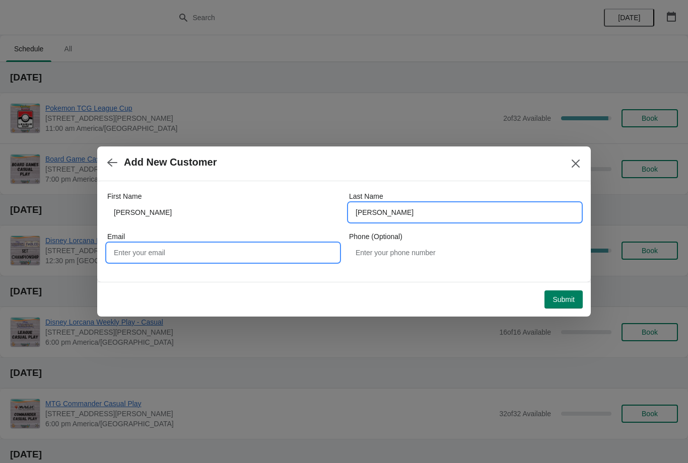
click at [292, 253] on input "Email" at bounding box center [223, 253] width 232 height 18
type input "rodriguez_15@yahoo.com"
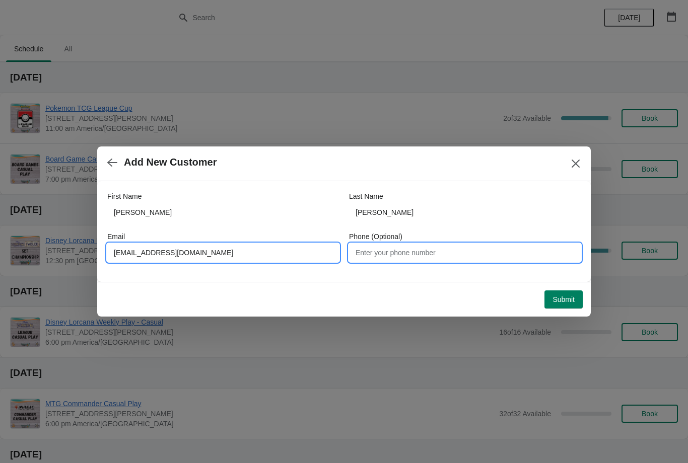
click at [443, 254] on input "Phone (Optional)" at bounding box center [465, 253] width 232 height 18
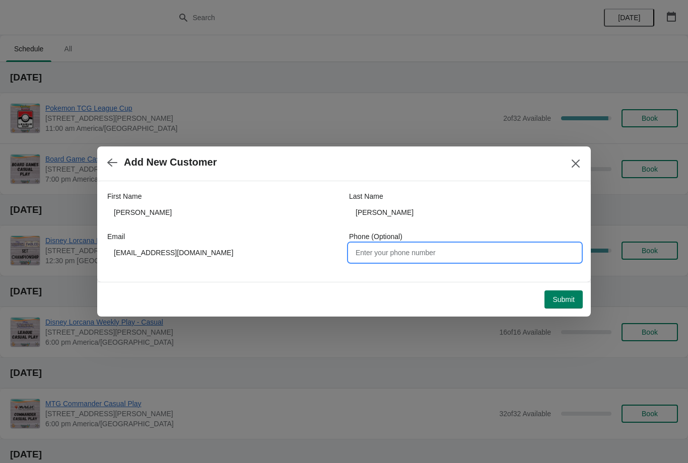
click at [570, 306] on button "Submit" at bounding box center [563, 300] width 38 height 18
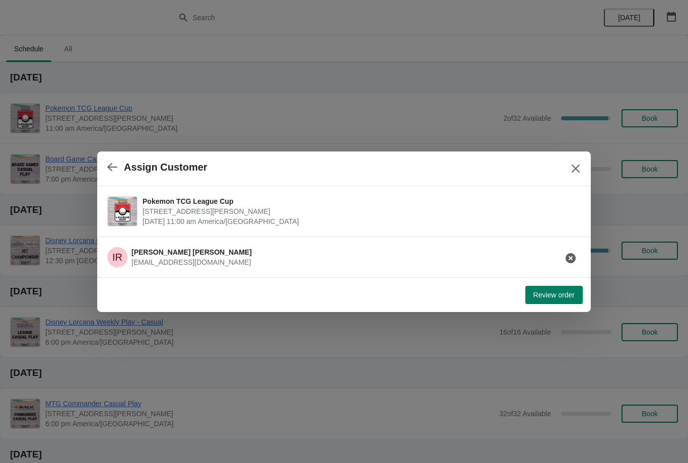
click at [554, 296] on span "Review order" at bounding box center [553, 295] width 41 height 8
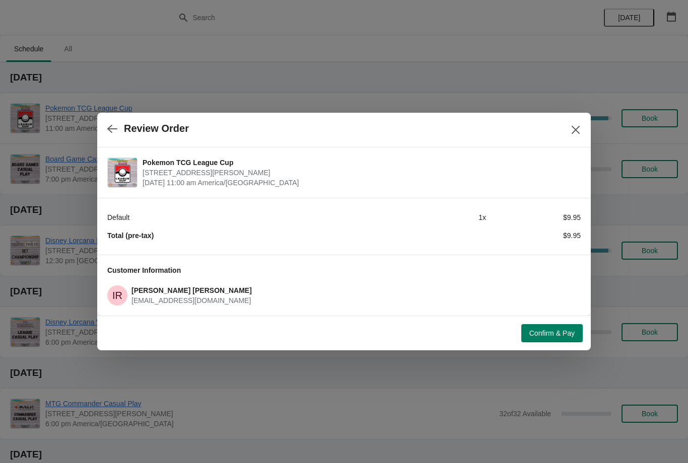
click at [563, 338] on button "Confirm & Pay" at bounding box center [551, 333] width 61 height 18
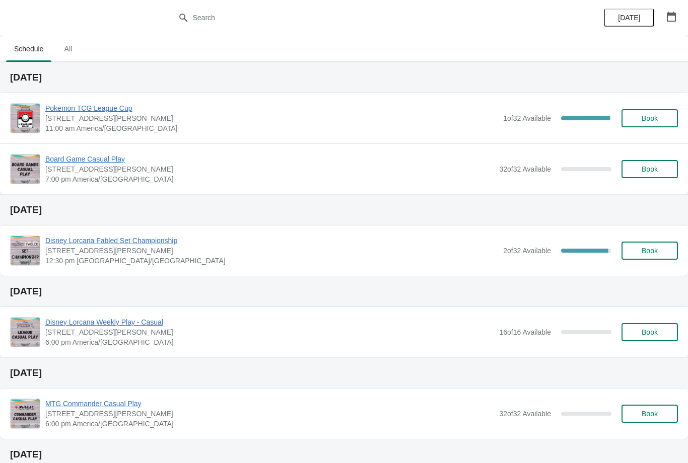
click at [80, 111] on span "Pokemon TCG League Cup" at bounding box center [271, 108] width 453 height 10
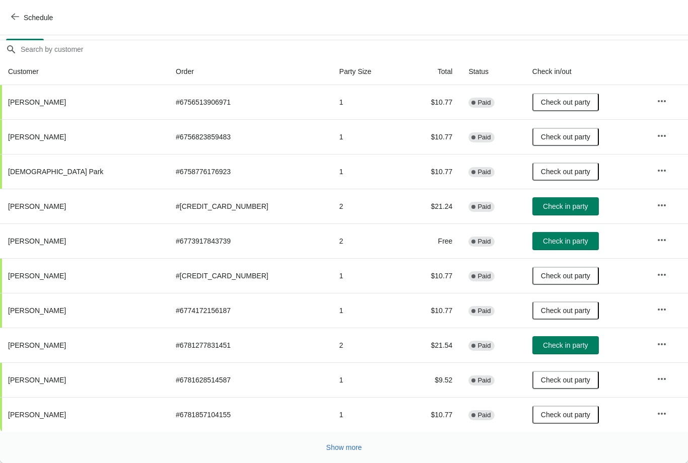
scroll to position [82, 0]
click at [346, 449] on span "Show more" at bounding box center [344, 448] width 36 height 8
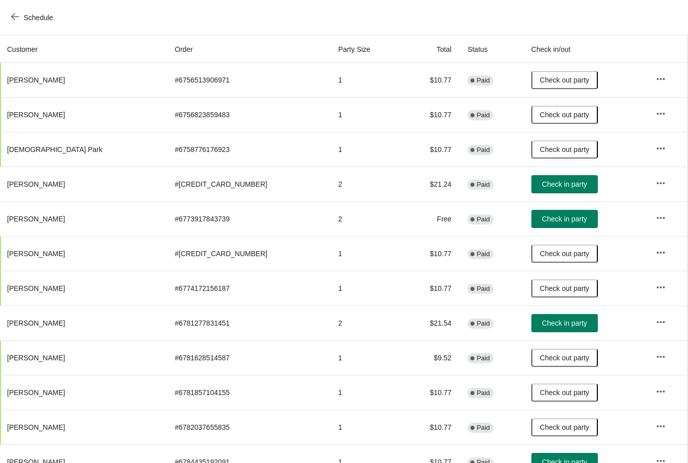
scroll to position [116, 2]
